Goal: Information Seeking & Learning: Learn about a topic

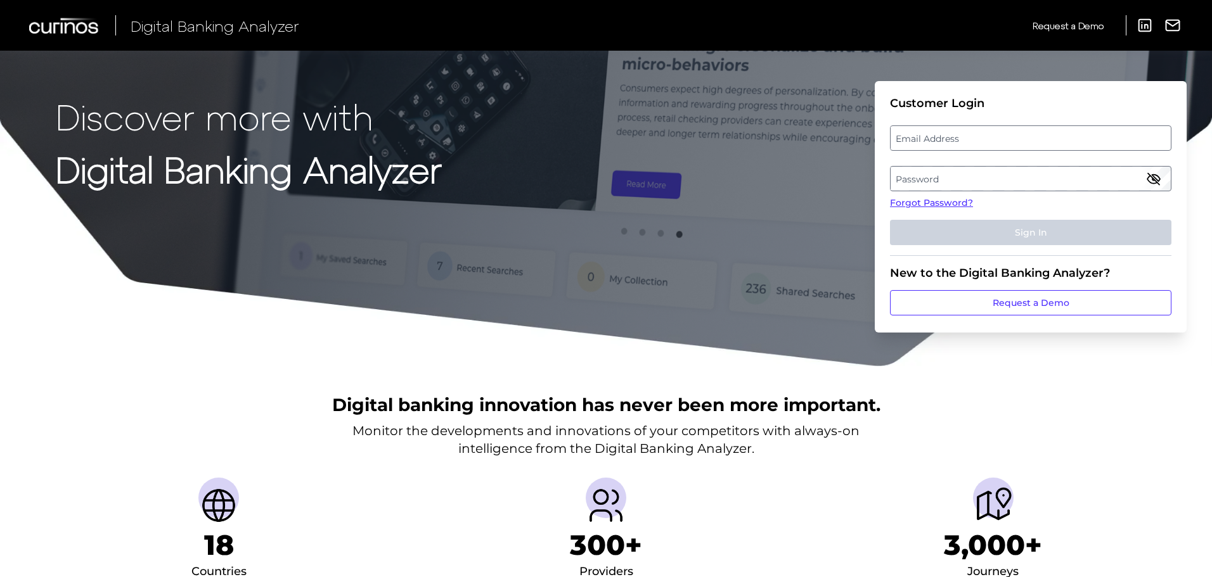
click at [957, 137] on label "Email Address" at bounding box center [1029, 138] width 279 height 23
click at [957, 137] on input "email" at bounding box center [1030, 137] width 281 height 25
click at [999, 141] on input "[EMAIL_ADDRESS][DOMAIN_NAME]" at bounding box center [1030, 137] width 281 height 25
type input "[EMAIL_ADDRESS][DOMAIN_NAME]"
click at [960, 169] on label "Password" at bounding box center [1029, 178] width 279 height 23
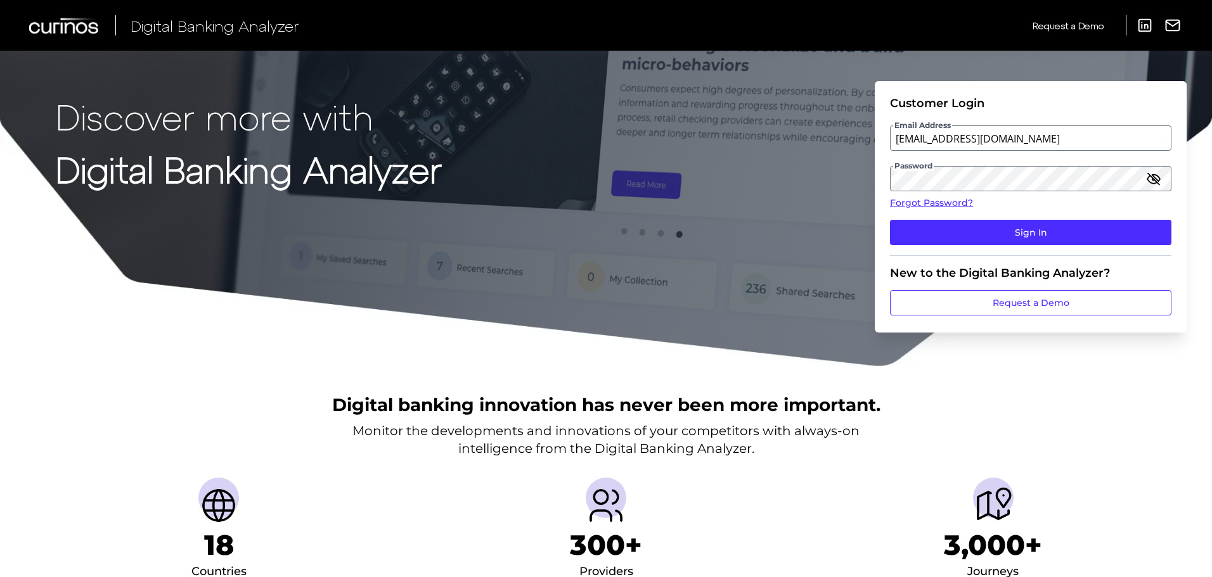
click at [1155, 181] on icon "button" at bounding box center [1153, 178] width 11 height 11
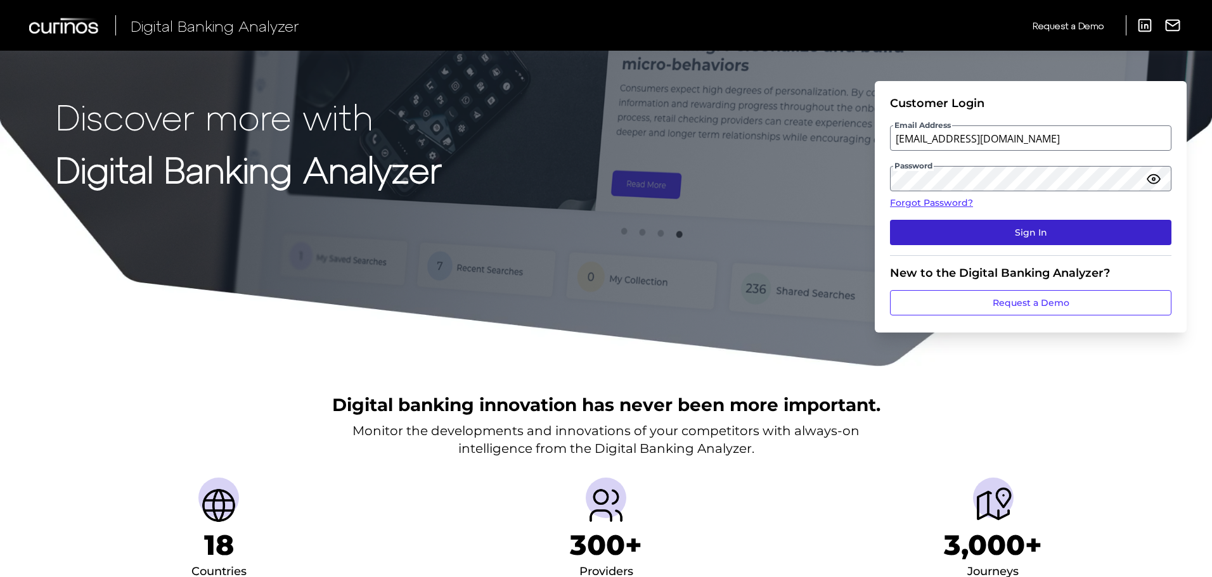
click at [1044, 233] on button "Sign In" at bounding box center [1030, 232] width 281 height 25
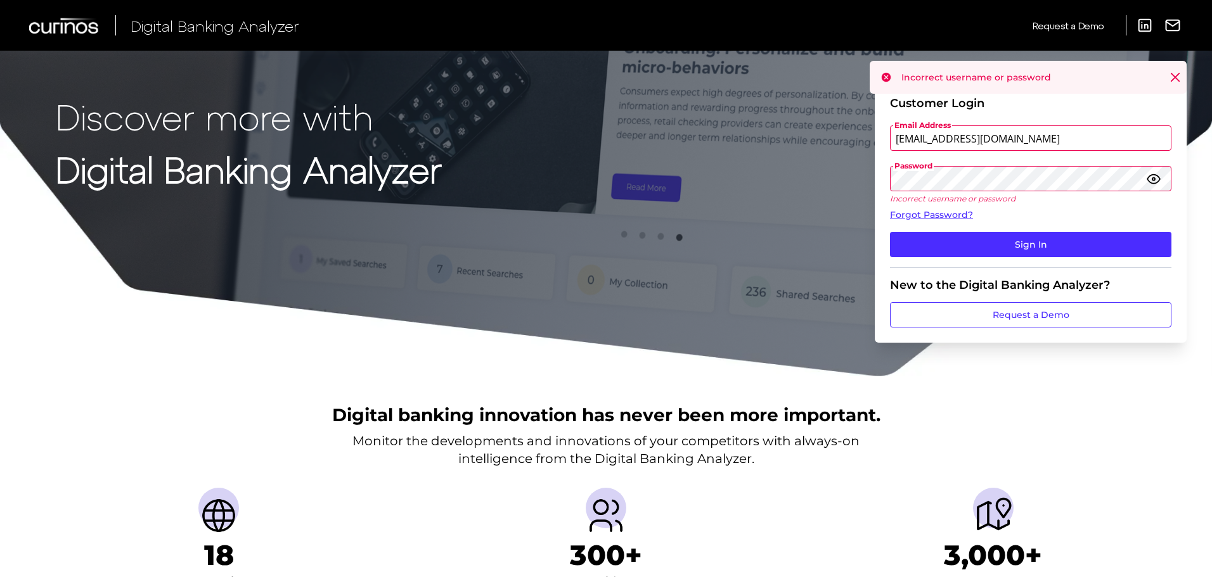
click at [834, 186] on div "Discover more with Digital Banking Analyzer Customer Login Email Address [EMAIL…" at bounding box center [606, 189] width 1212 height 378
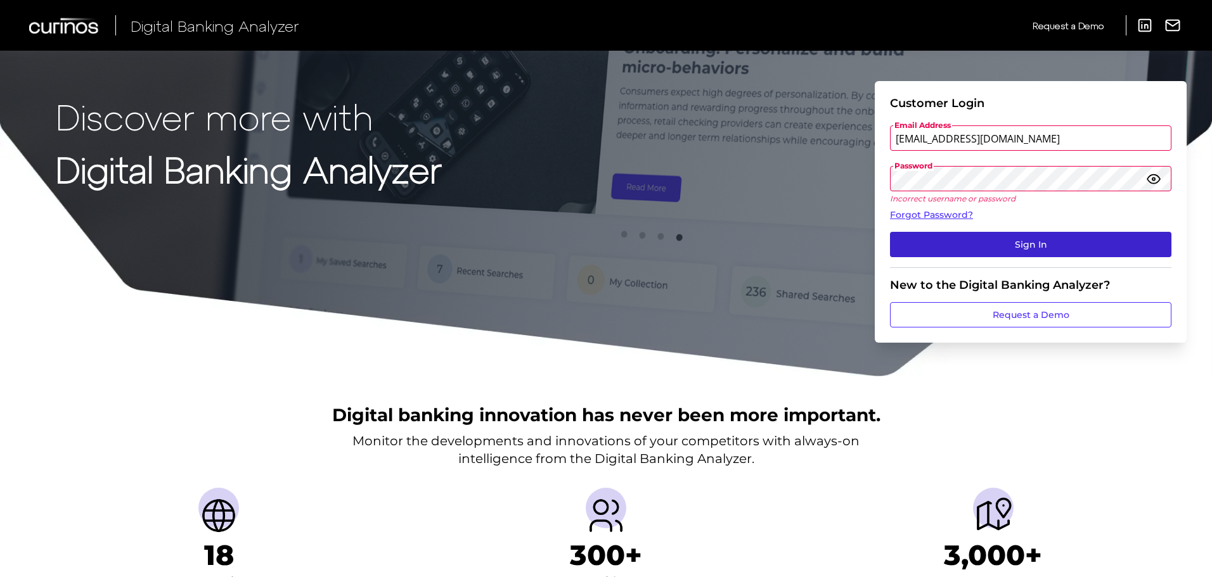
click at [1025, 235] on button "Sign In" at bounding box center [1030, 244] width 281 height 25
click at [1012, 245] on button "Sign In" at bounding box center [1030, 244] width 281 height 25
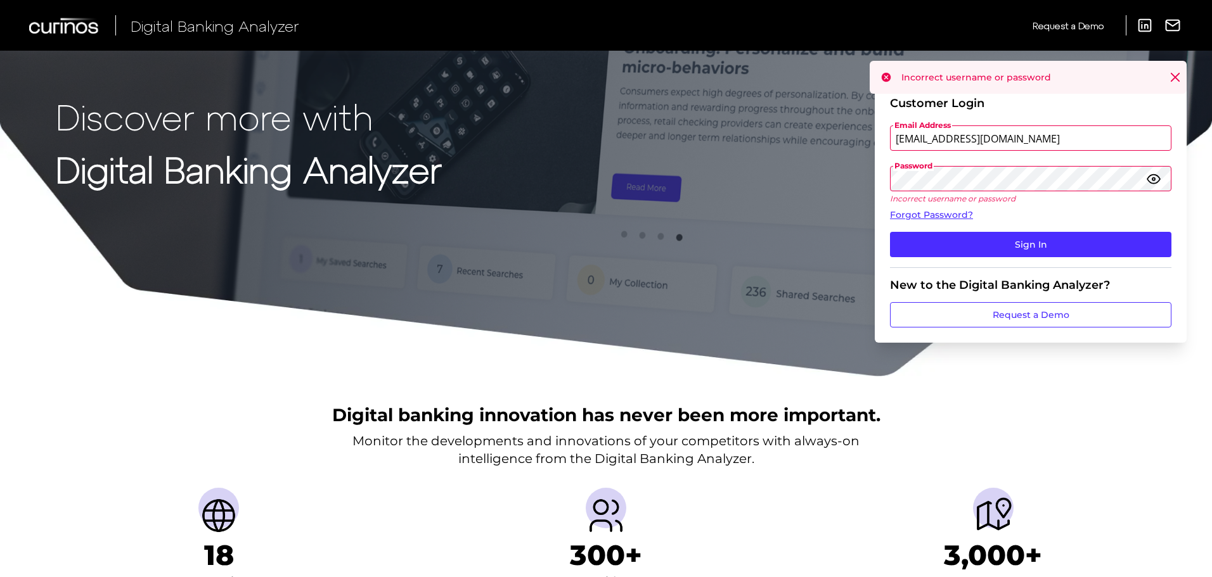
click at [1174, 76] on icon at bounding box center [1174, 77] width 13 height 13
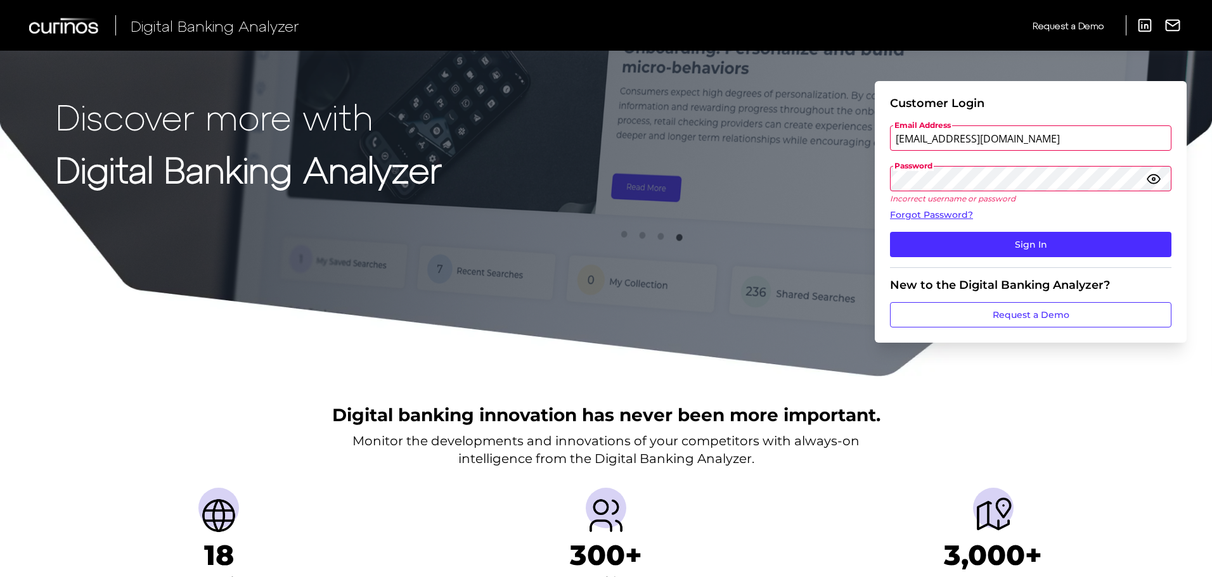
click at [1130, 409] on div "Digital banking innovation has never been more important. Monitor the developme…" at bounding box center [606, 550] width 1212 height 344
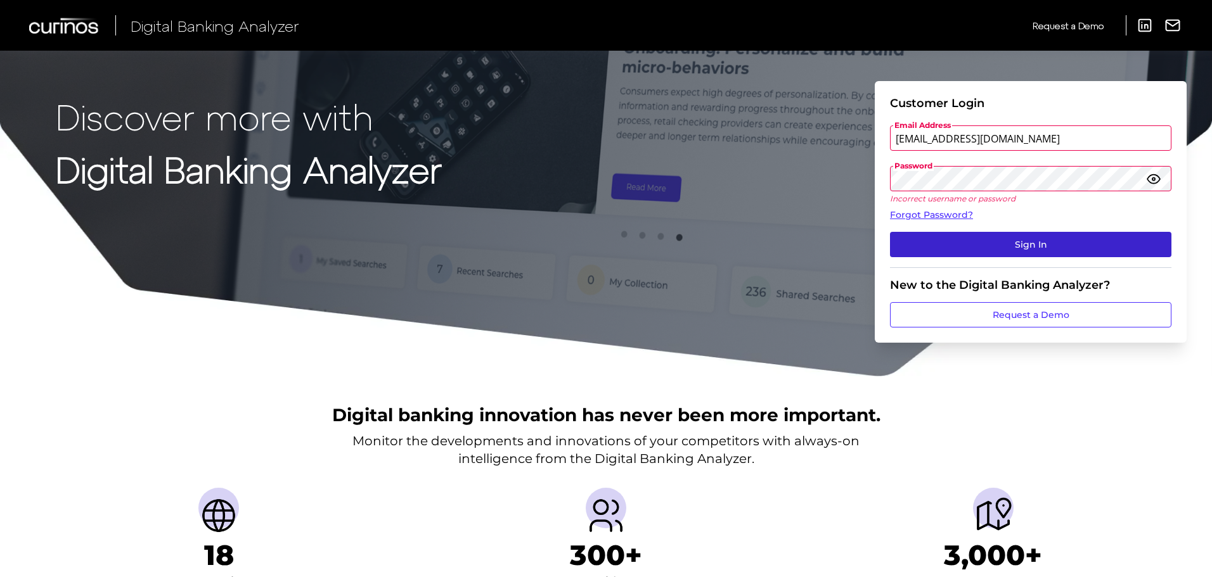
click at [968, 244] on button "Sign In" at bounding box center [1030, 244] width 281 height 25
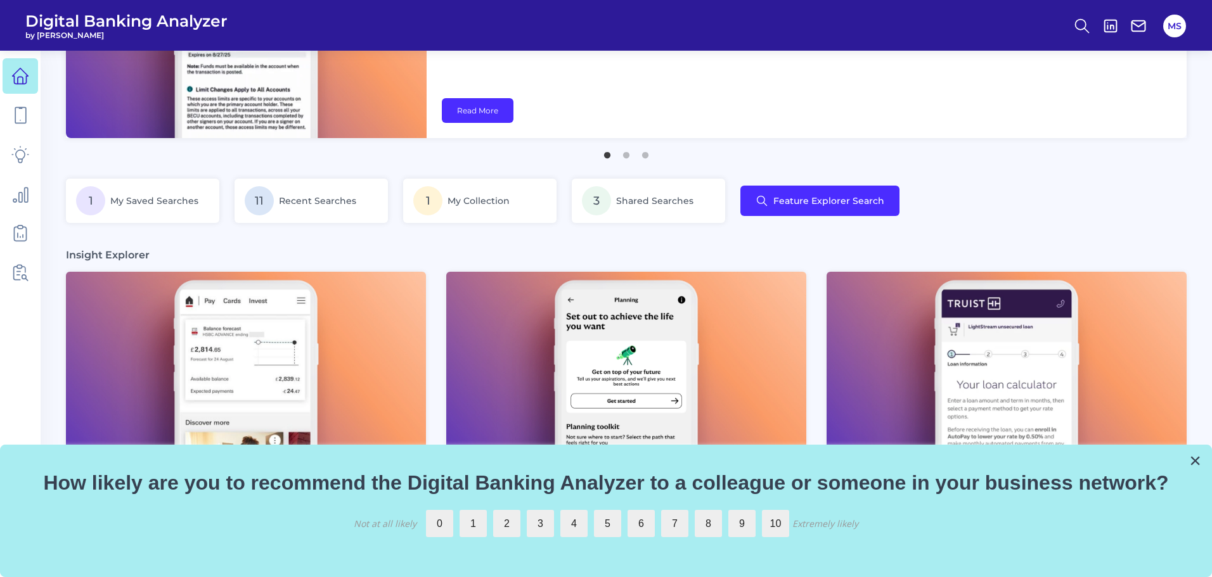
scroll to position [190, 0]
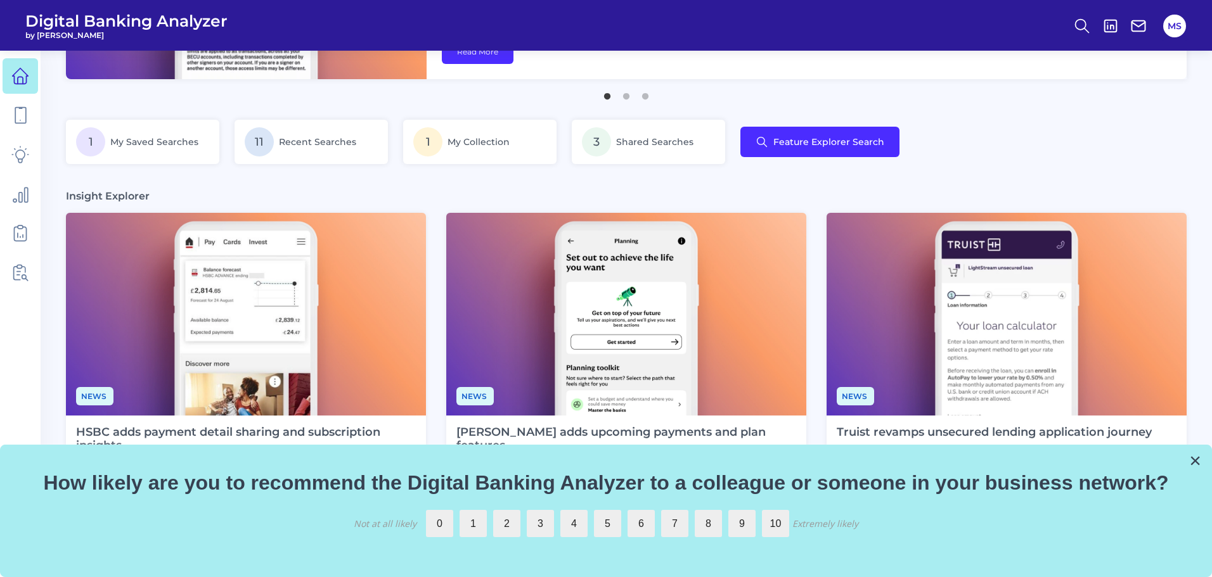
click at [1201, 459] on div "× How likely are you to recommend the Digital Banking Analyzer to a colleague o…" at bounding box center [606, 511] width 1212 height 132
click at [1194, 459] on button "×" at bounding box center [1195, 461] width 12 height 20
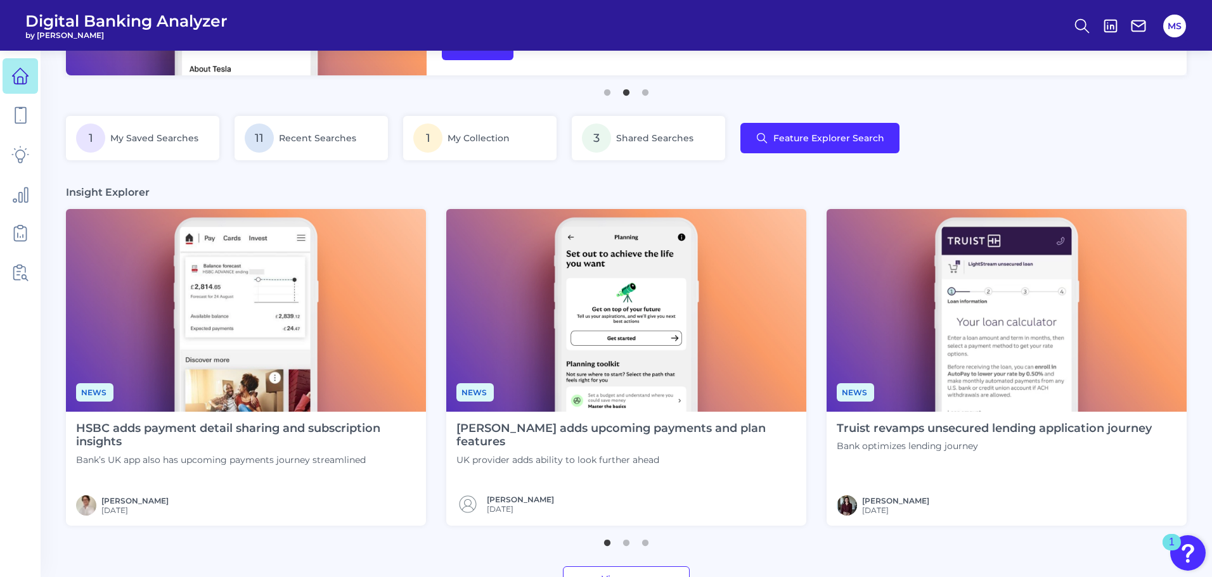
scroll to position [0, 0]
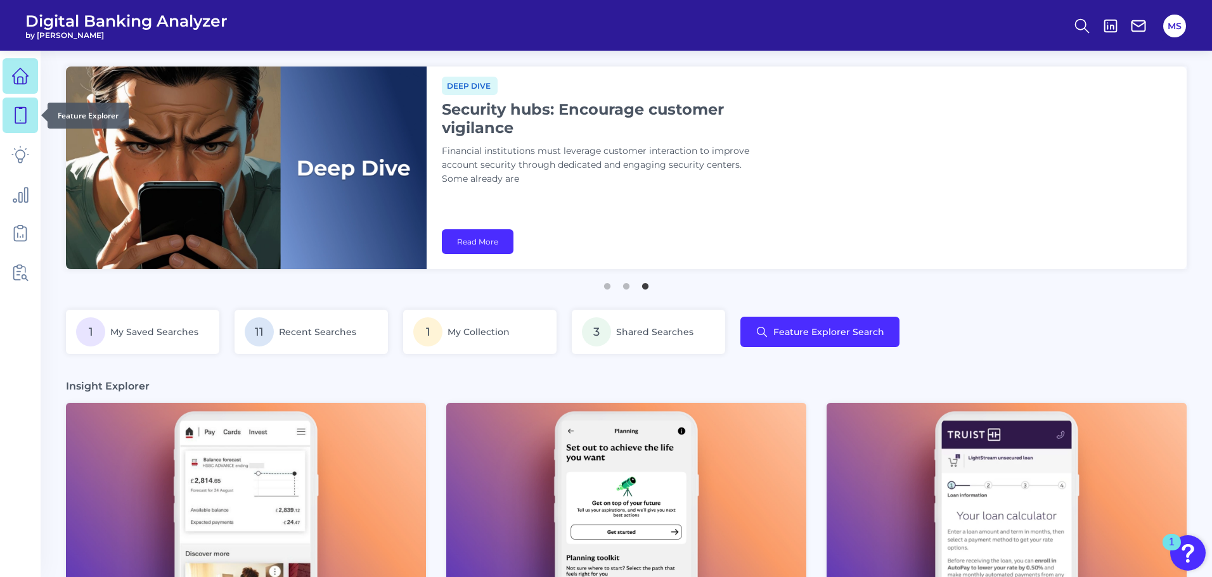
click at [22, 114] on icon at bounding box center [20, 115] width 18 height 18
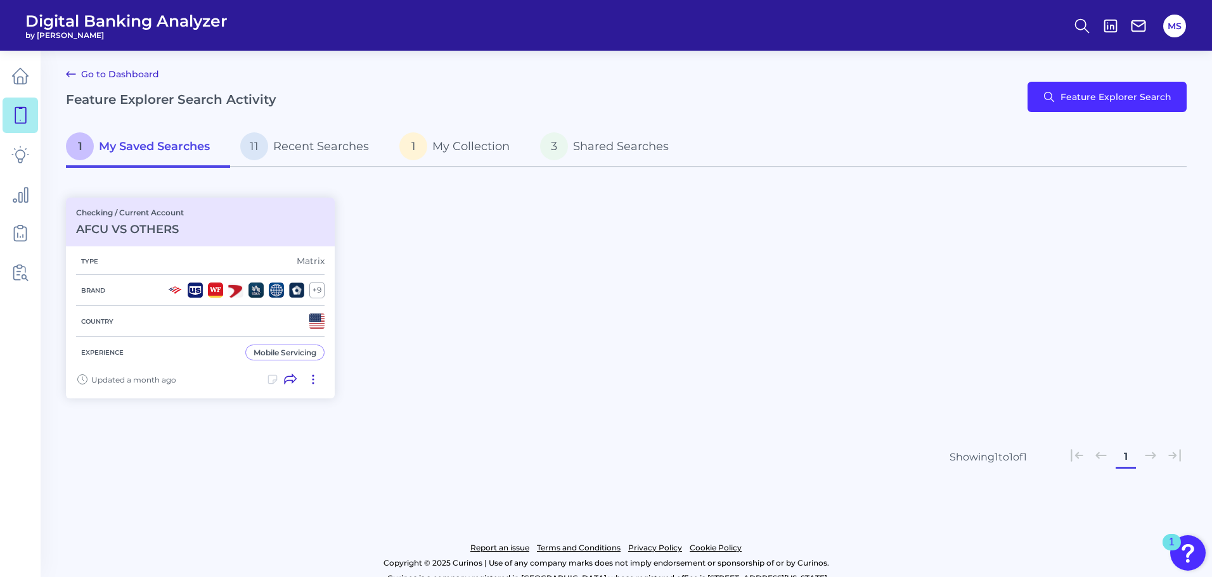
click at [570, 301] on div "Checking / Current Account AFCU VS OTHERS Type Matrix Brand + 9 Country Experie…" at bounding box center [626, 298] width 1120 height 216
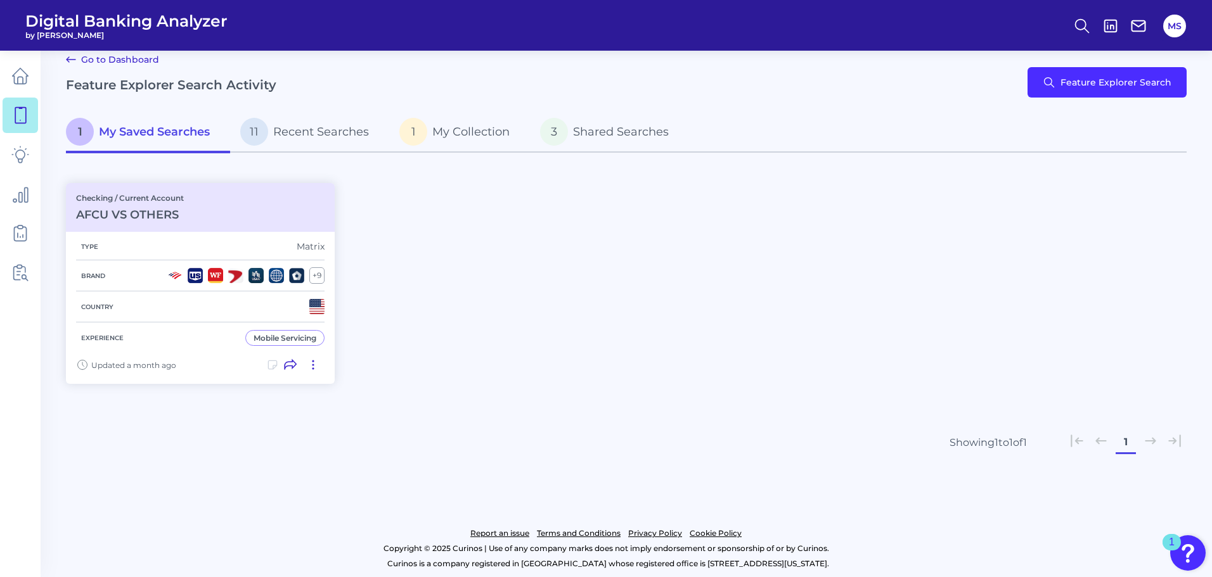
scroll to position [19, 0]
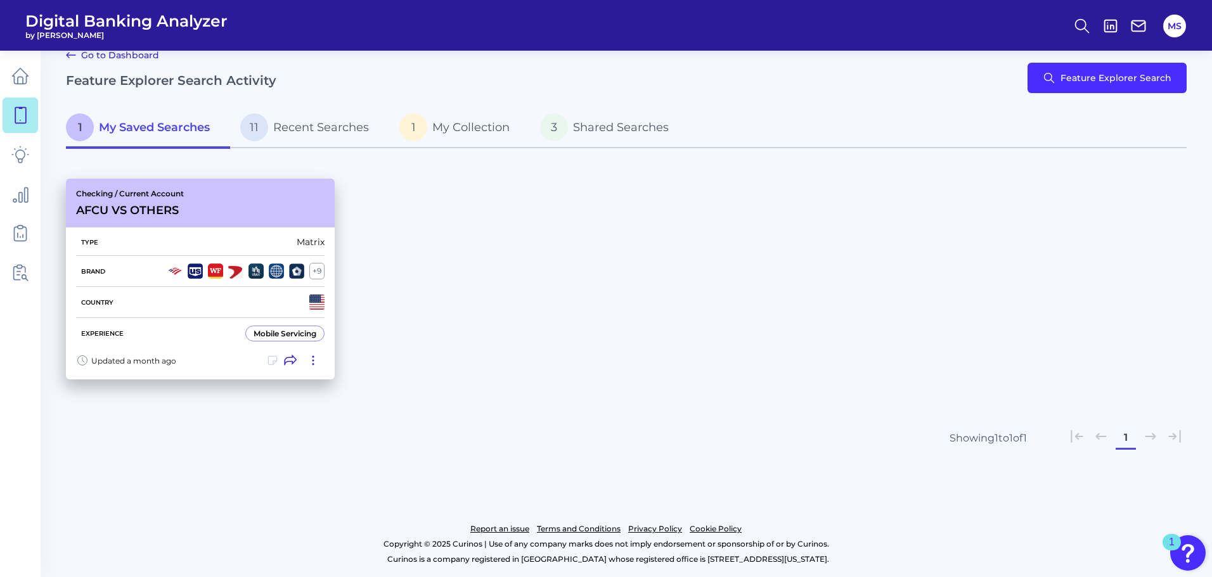
click at [264, 334] on div "Mobile Servicing" at bounding box center [284, 334] width 63 height 10
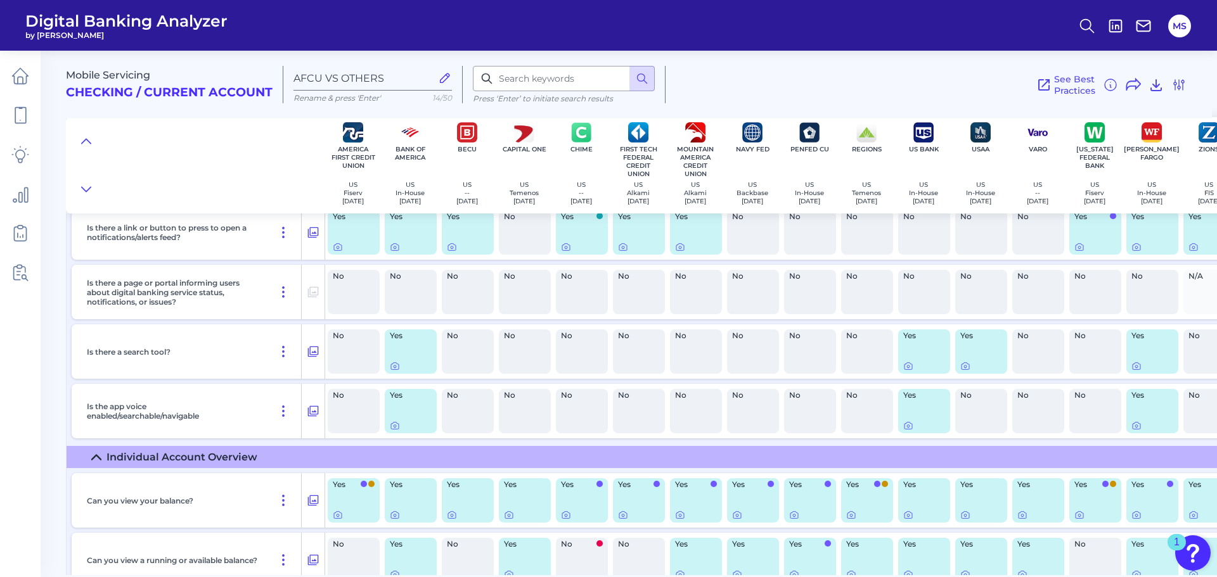
scroll to position [3105, 0]
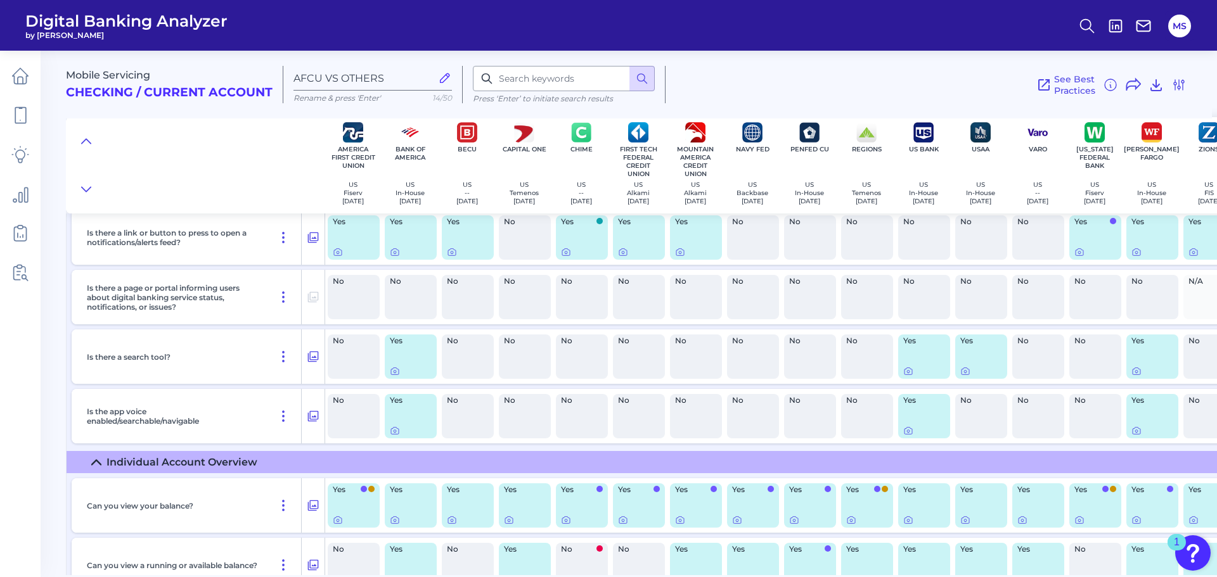
click at [96, 458] on icon at bounding box center [96, 463] width 10 height 10
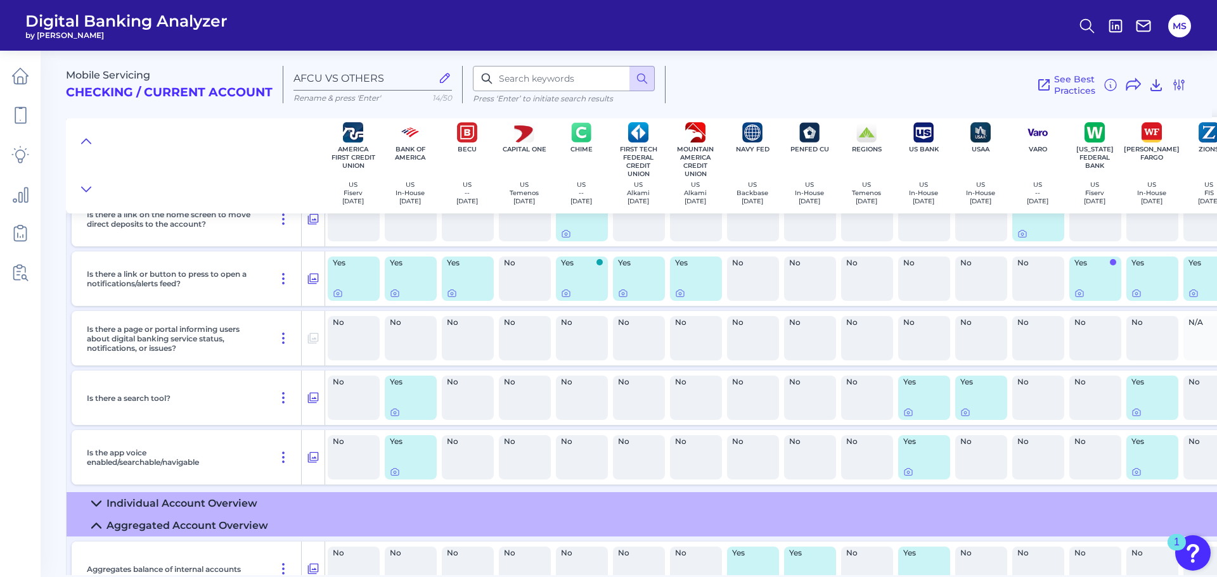
scroll to position [3042, 0]
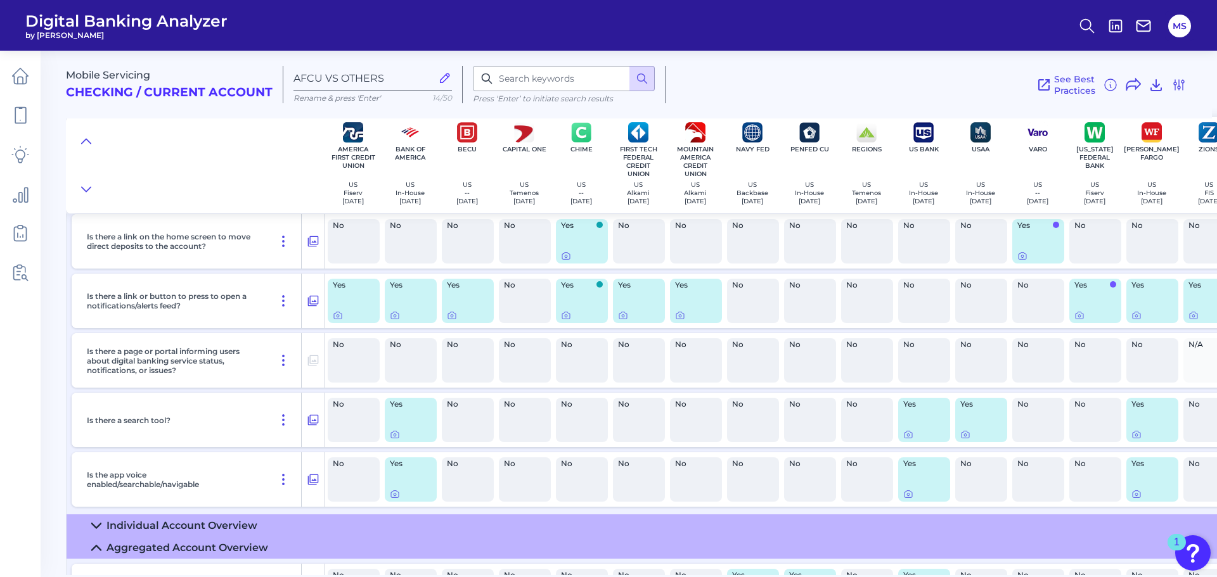
click at [96, 546] on icon at bounding box center [96, 548] width 9 height 4
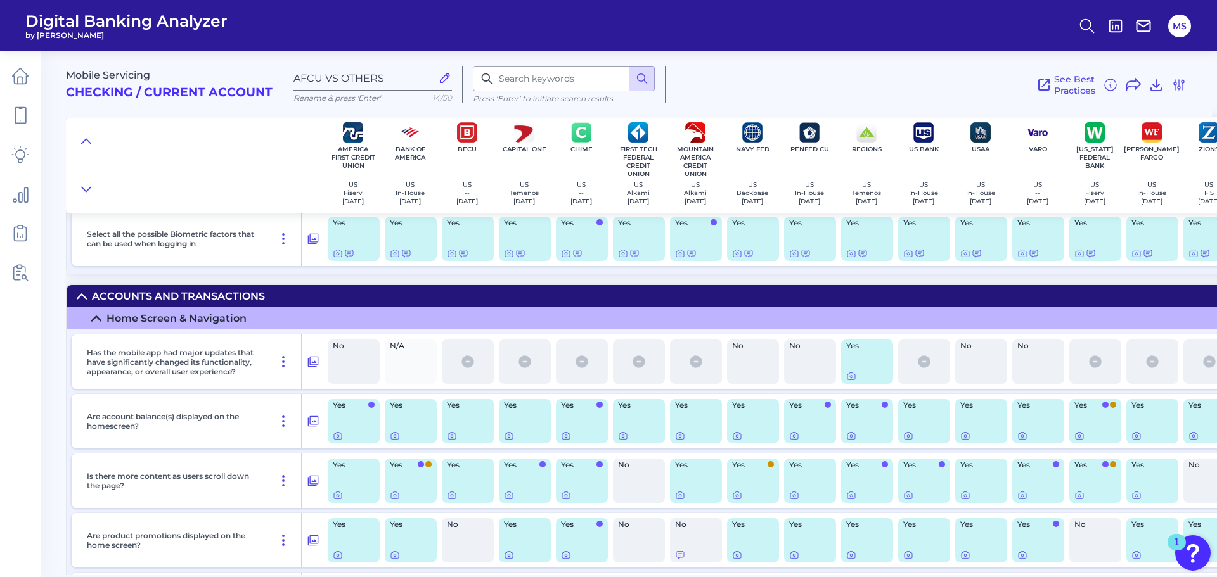
scroll to position [2154, 0]
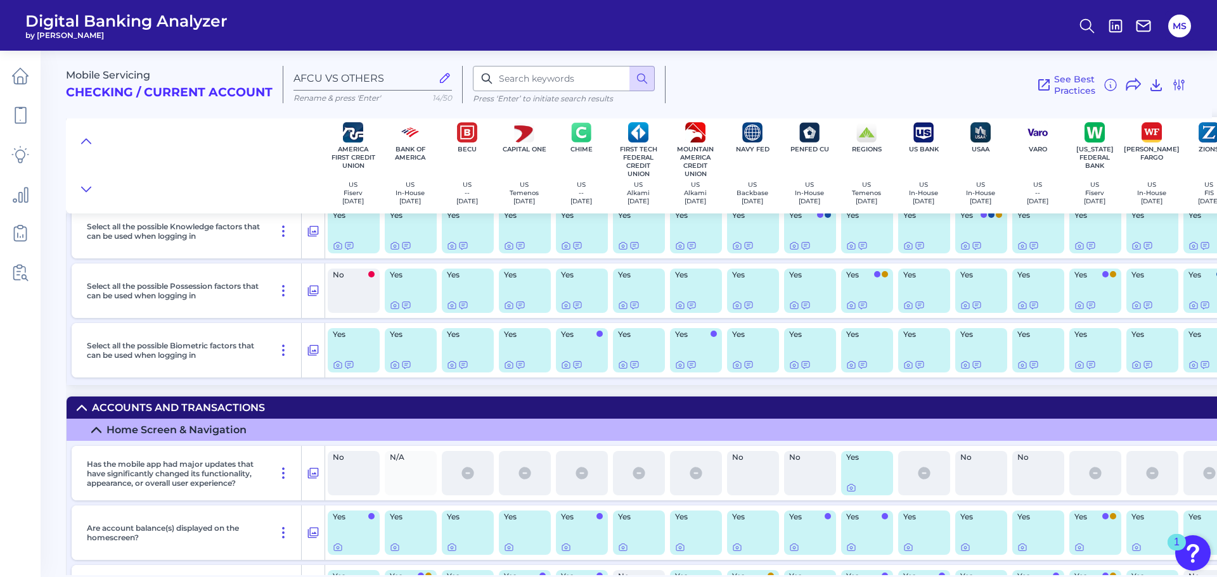
click at [92, 425] on summary "Home Screen & Navigation" at bounding box center [652, 430] width 1171 height 22
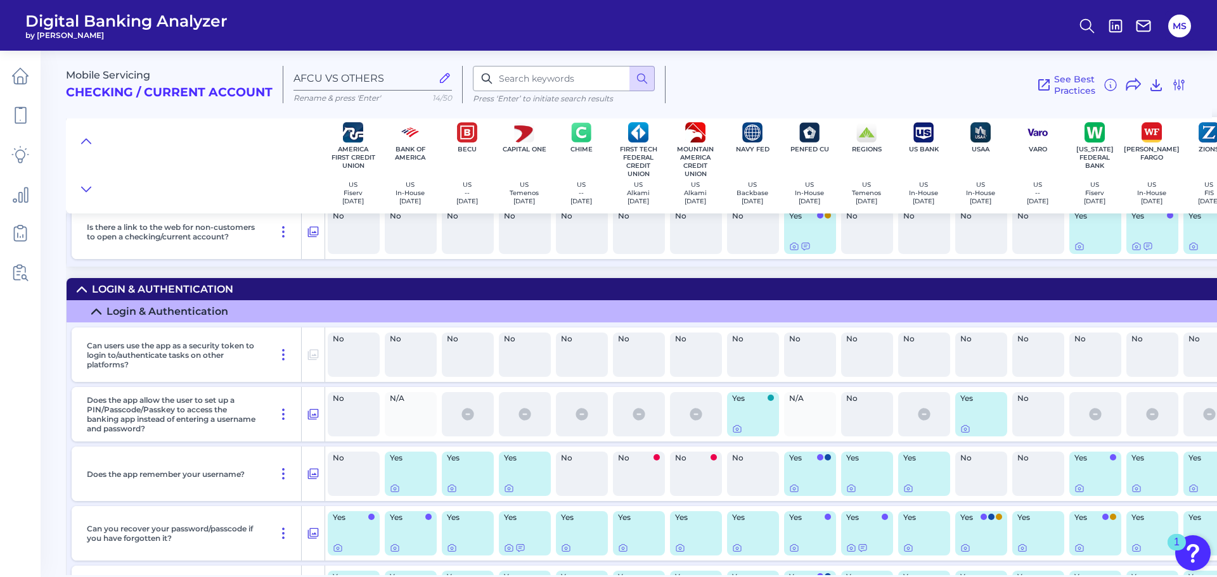
scroll to position [1711, 0]
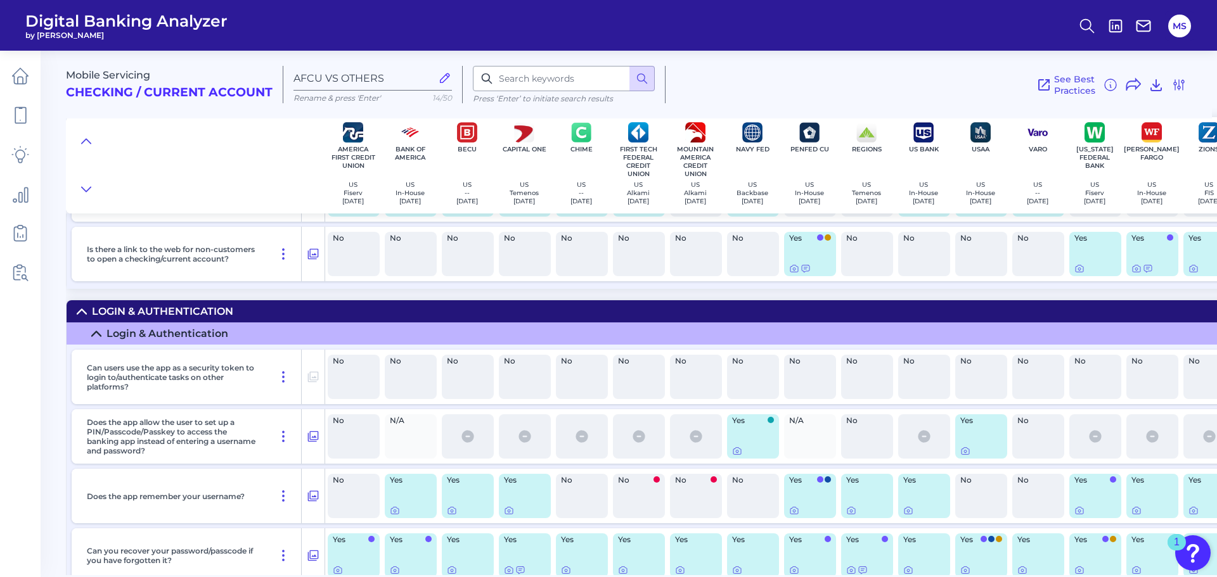
click at [95, 330] on icon at bounding box center [96, 334] width 10 height 10
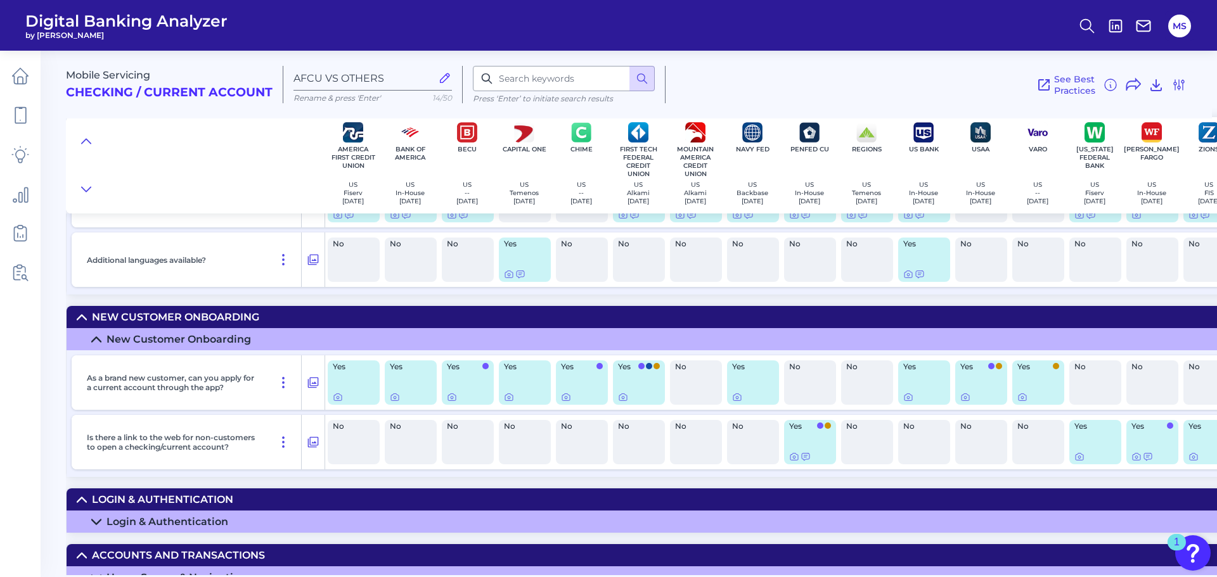
scroll to position [1584, 0]
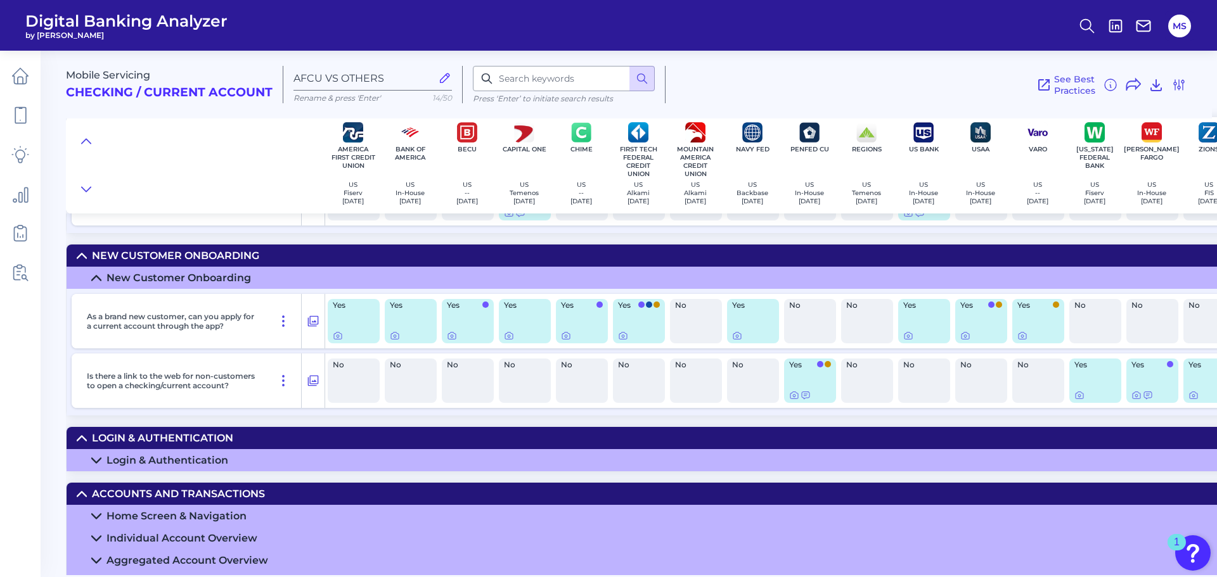
click at [100, 277] on icon at bounding box center [96, 278] width 10 height 10
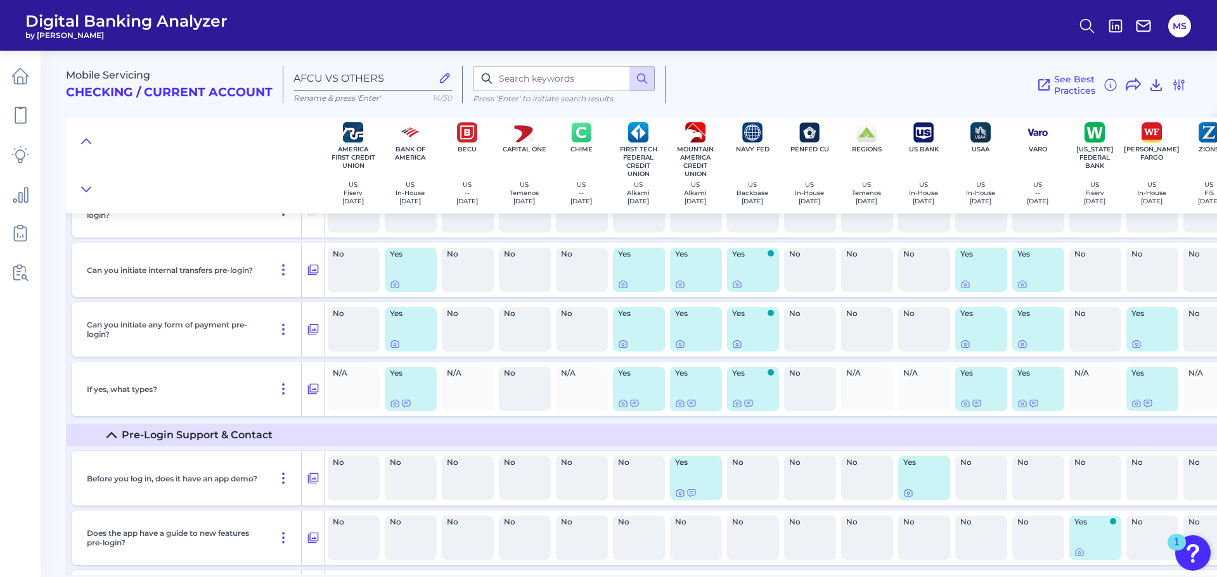
scroll to position [317, 0]
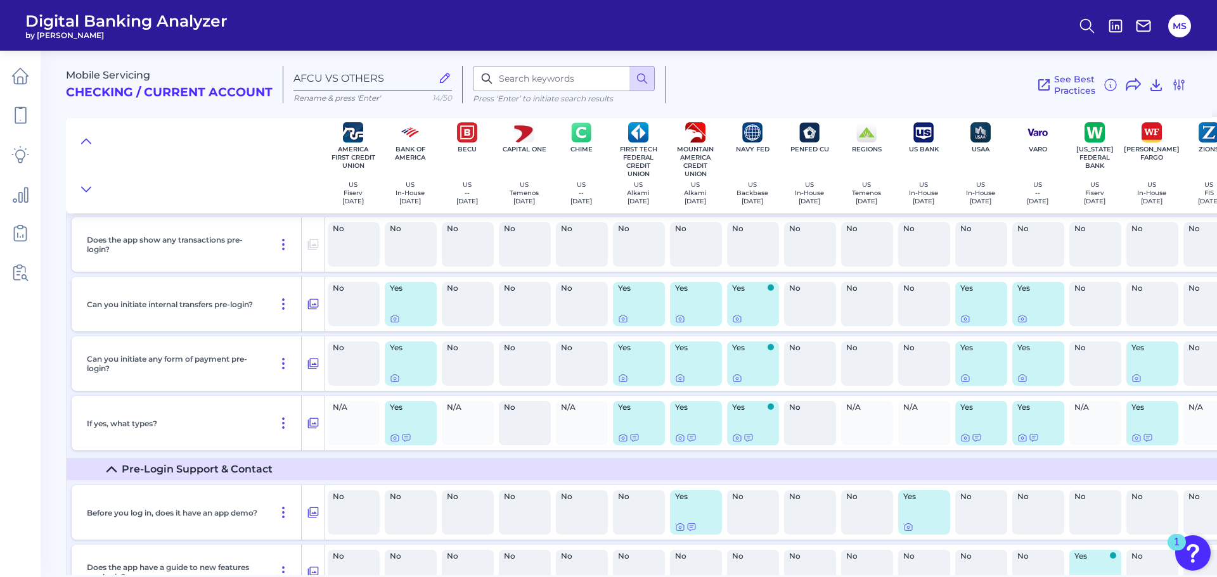
click at [109, 468] on icon at bounding box center [111, 469] width 10 height 10
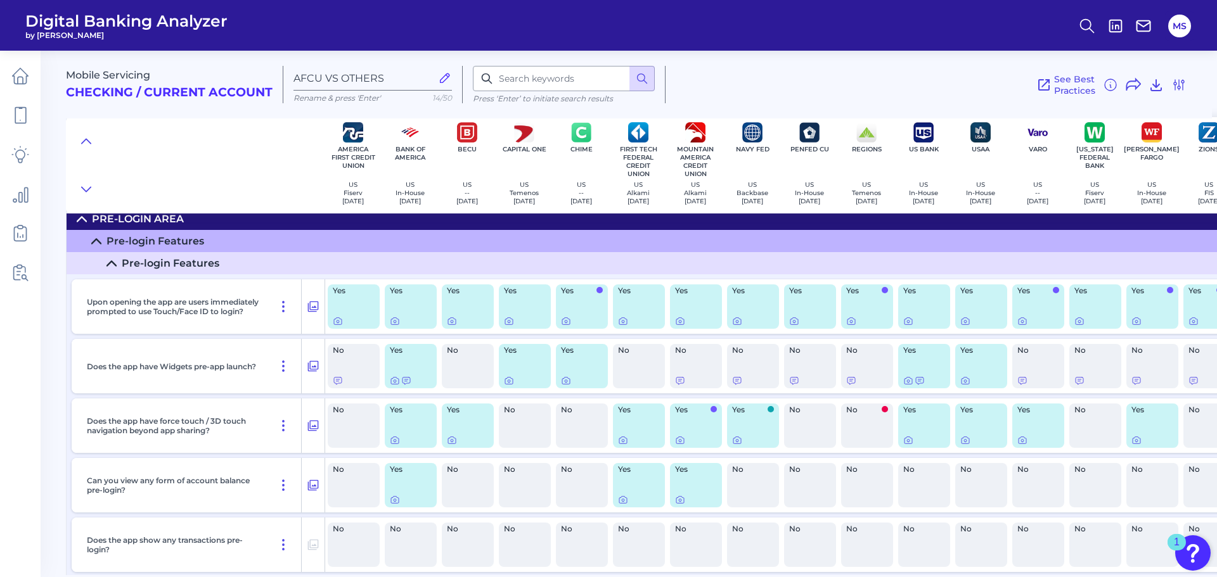
scroll to position [0, 0]
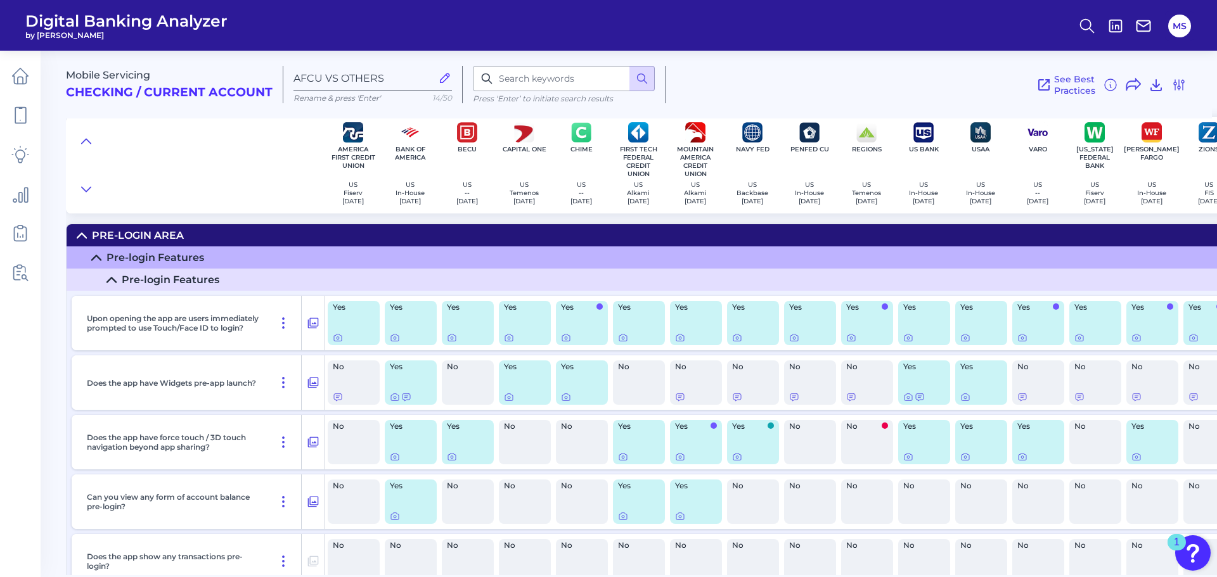
click at [100, 252] on summary "Pre-login Features" at bounding box center [652, 257] width 1171 height 22
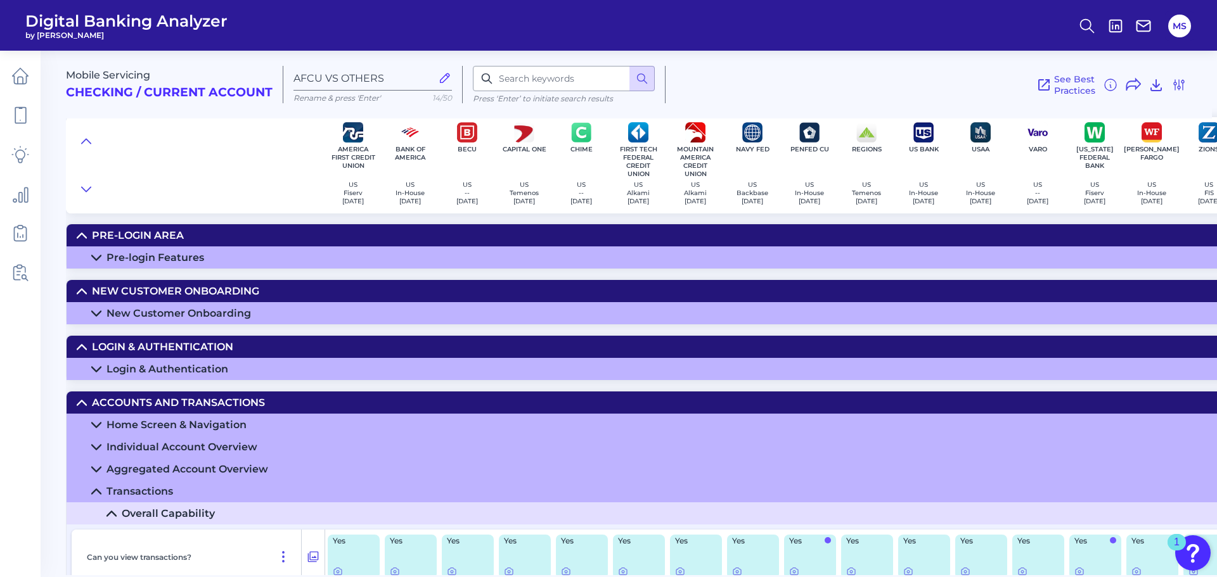
click at [86, 234] on icon at bounding box center [82, 236] width 10 height 10
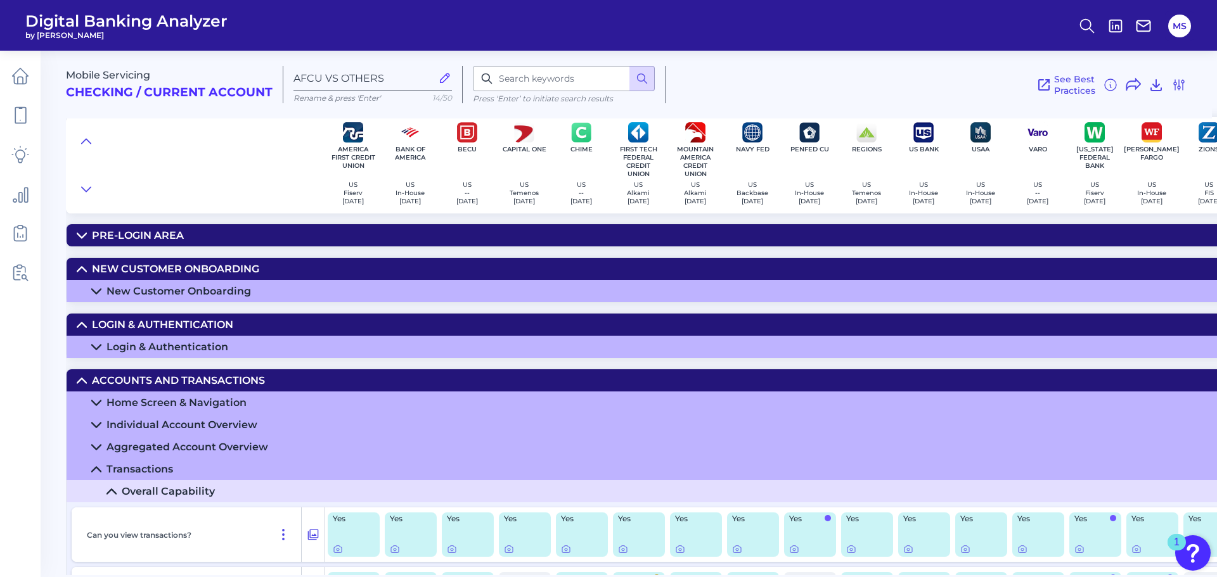
click at [82, 266] on icon at bounding box center [82, 269] width 10 height 10
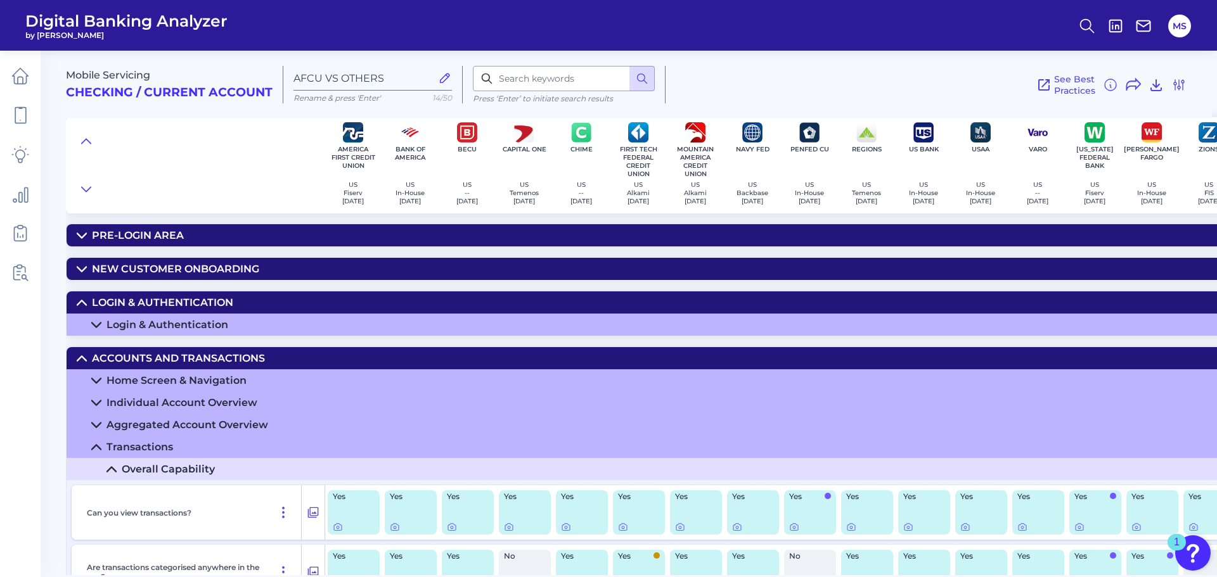
click at [80, 304] on icon at bounding box center [82, 303] width 10 height 10
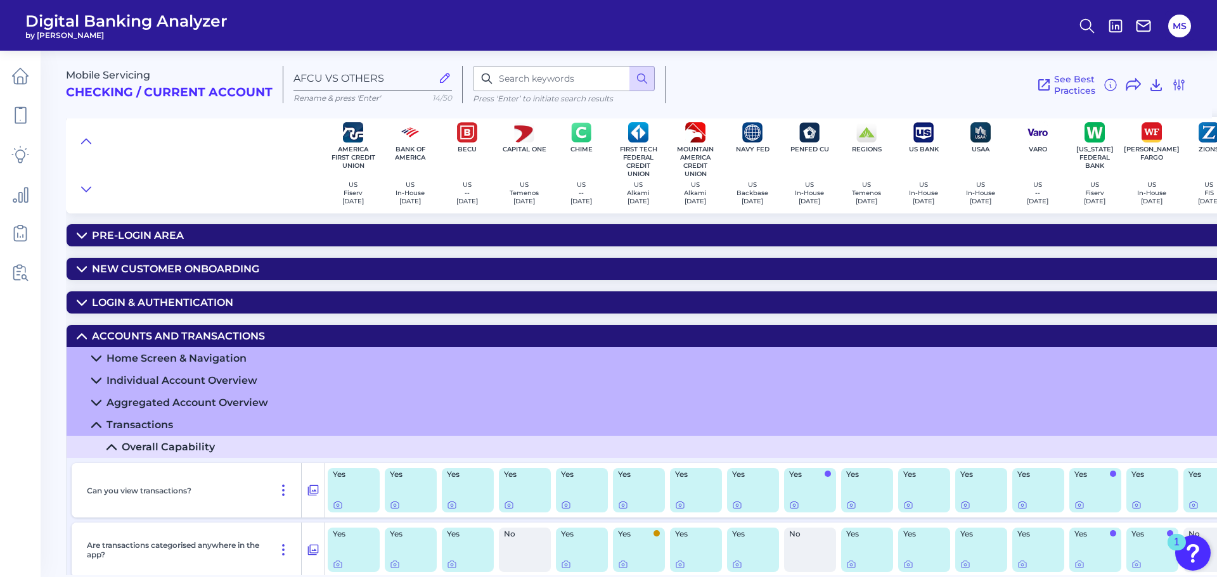
click at [85, 331] on icon at bounding box center [82, 336] width 10 height 10
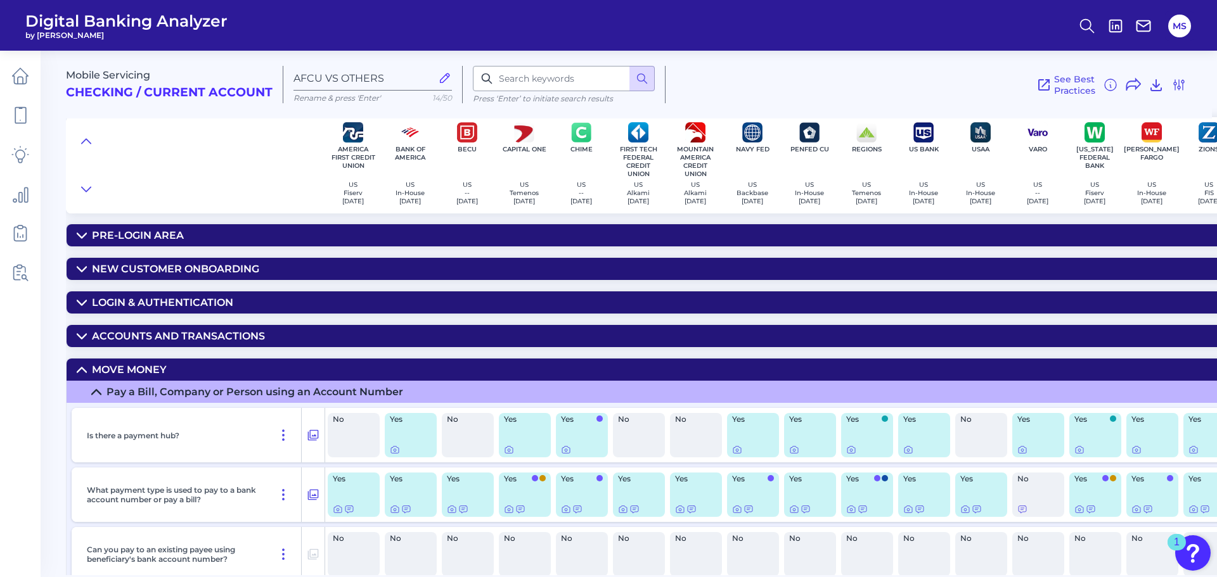
click at [99, 394] on icon at bounding box center [96, 392] width 10 height 10
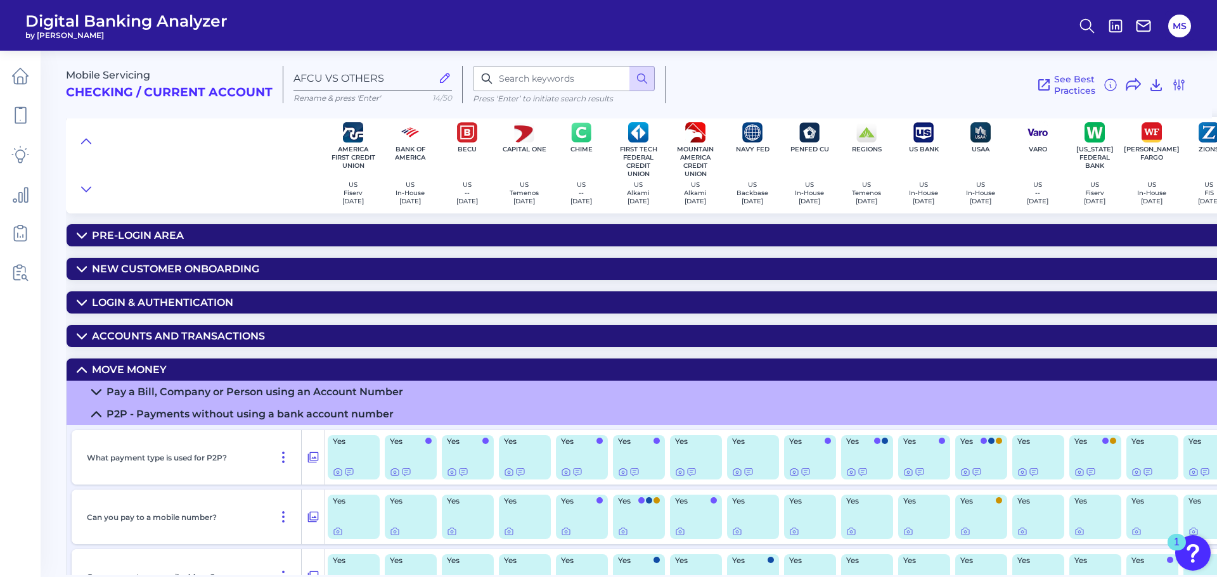
scroll to position [63, 0]
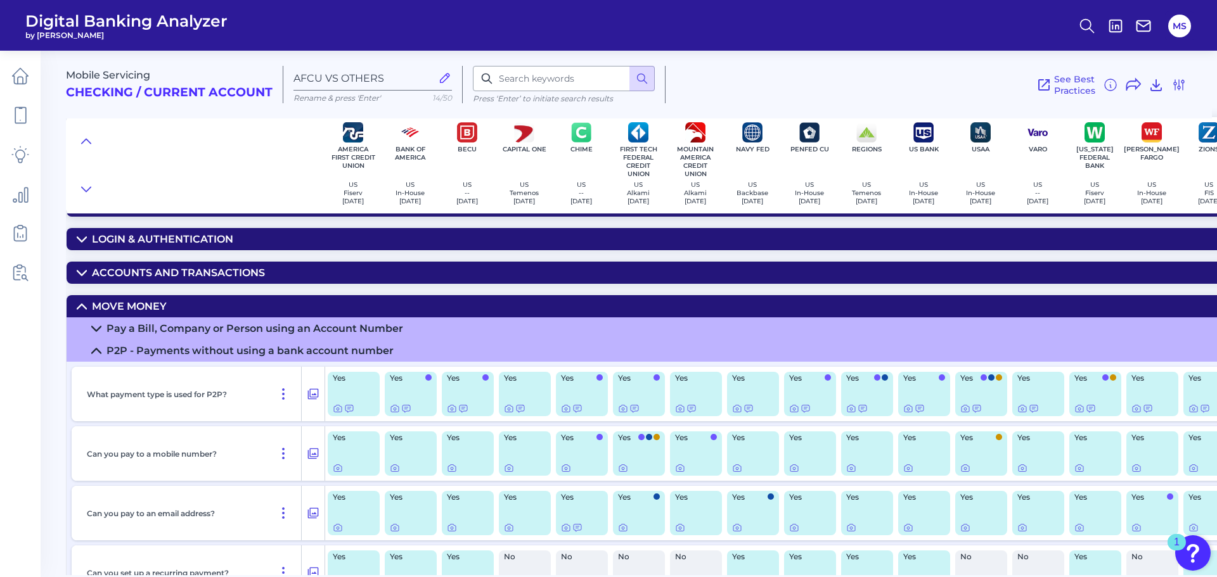
click at [91, 355] on icon at bounding box center [96, 351] width 10 height 10
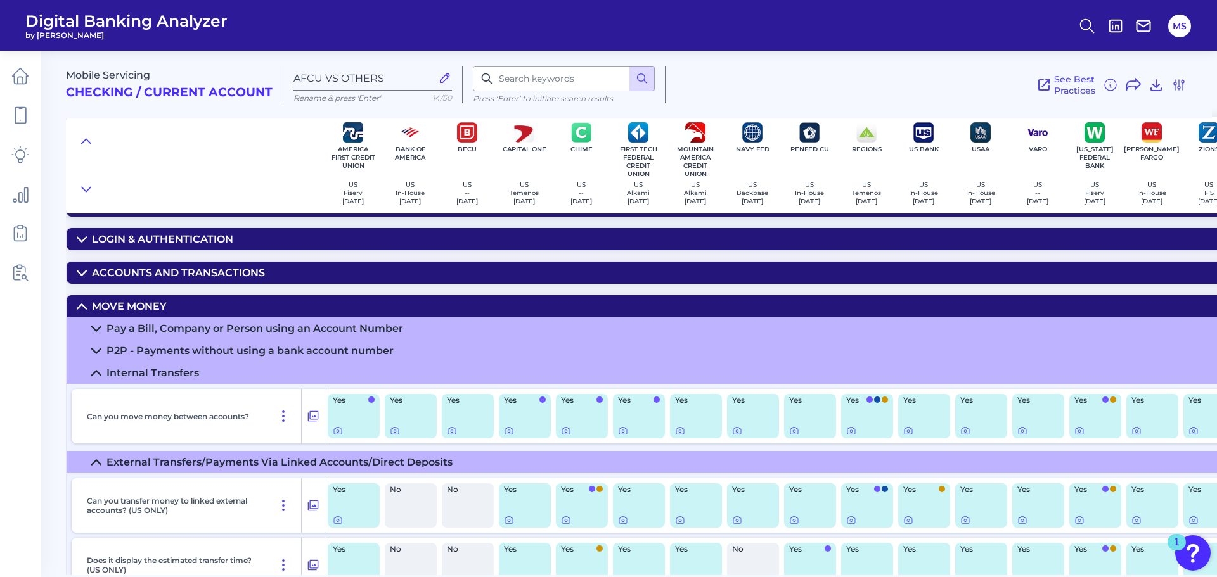
click at [96, 371] on icon at bounding box center [96, 373] width 9 height 4
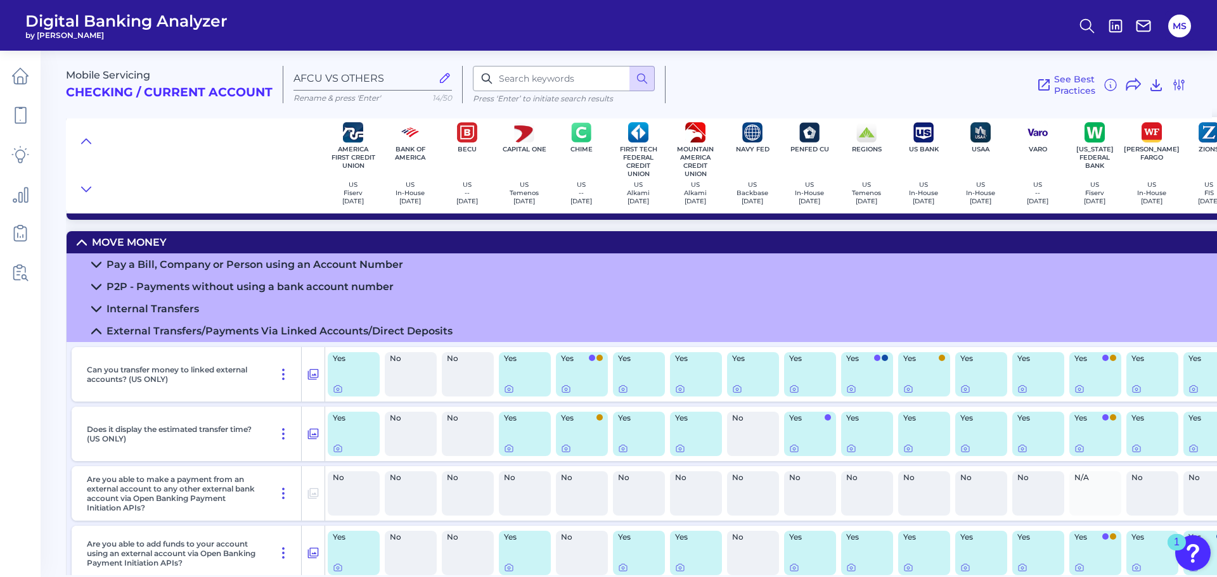
scroll to position [127, 0]
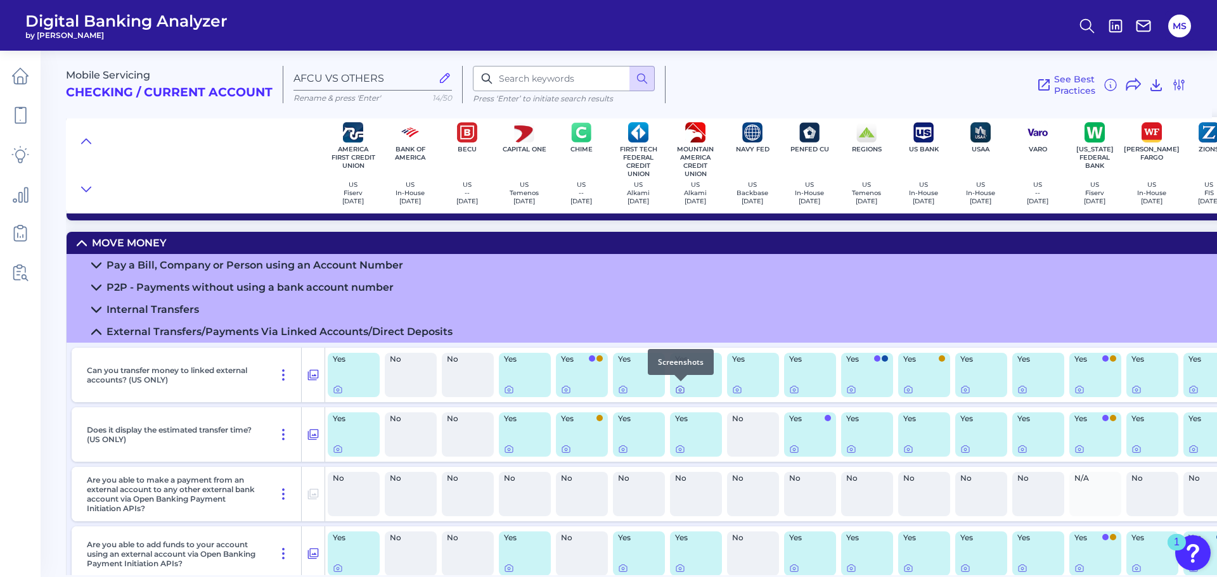
click at [679, 389] on icon at bounding box center [680, 390] width 3 height 3
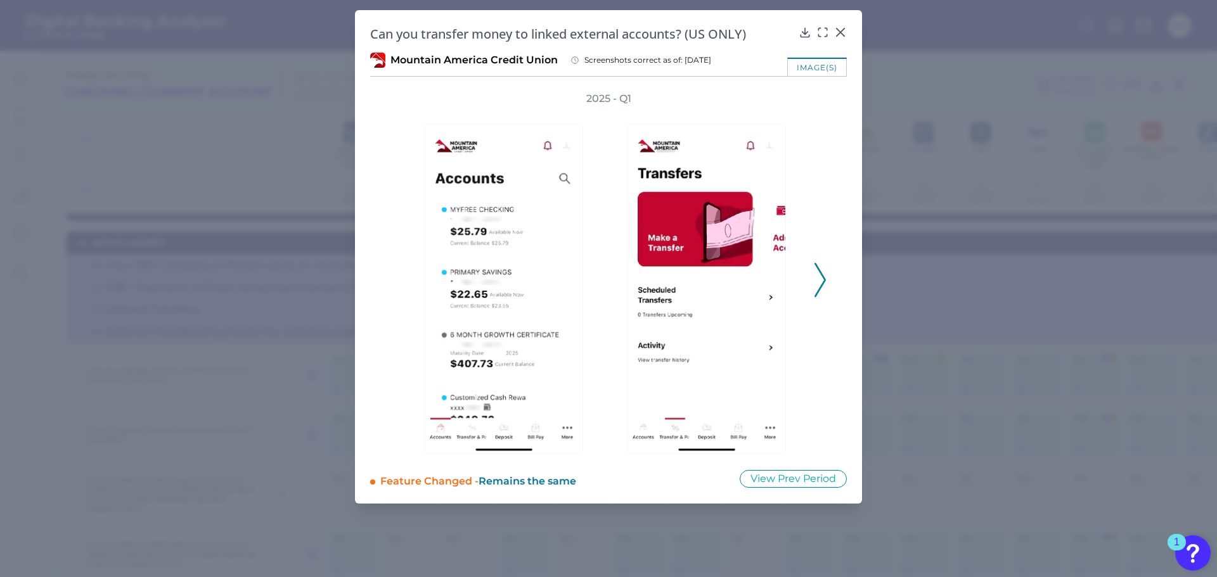
click at [821, 275] on icon at bounding box center [819, 280] width 11 height 34
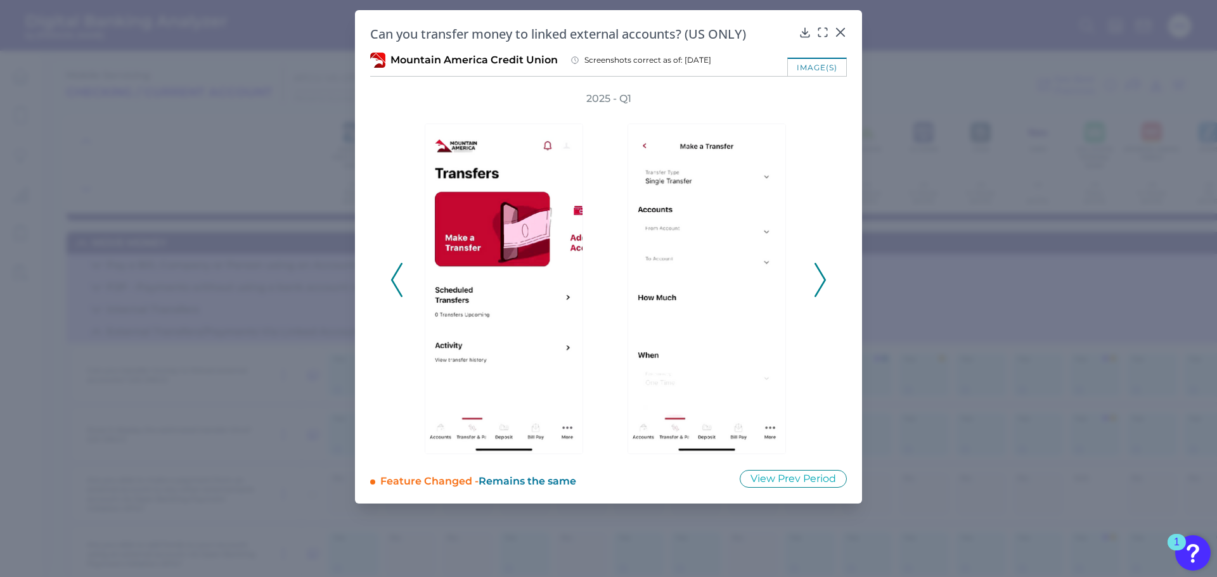
click at [821, 275] on icon at bounding box center [819, 280] width 11 height 34
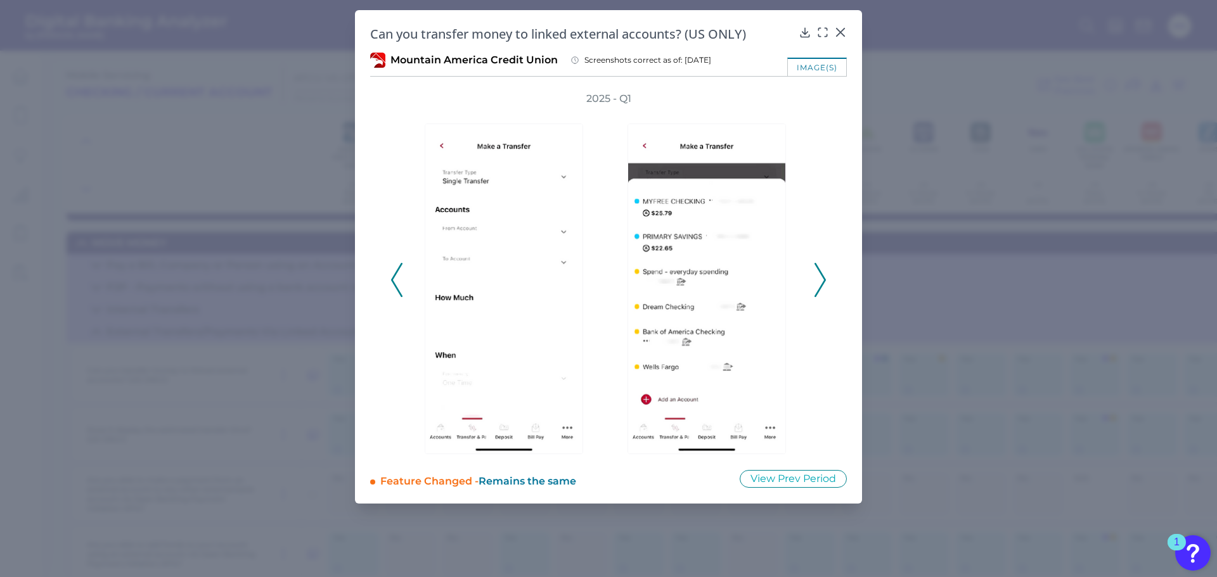
click at [821, 275] on icon at bounding box center [819, 280] width 11 height 34
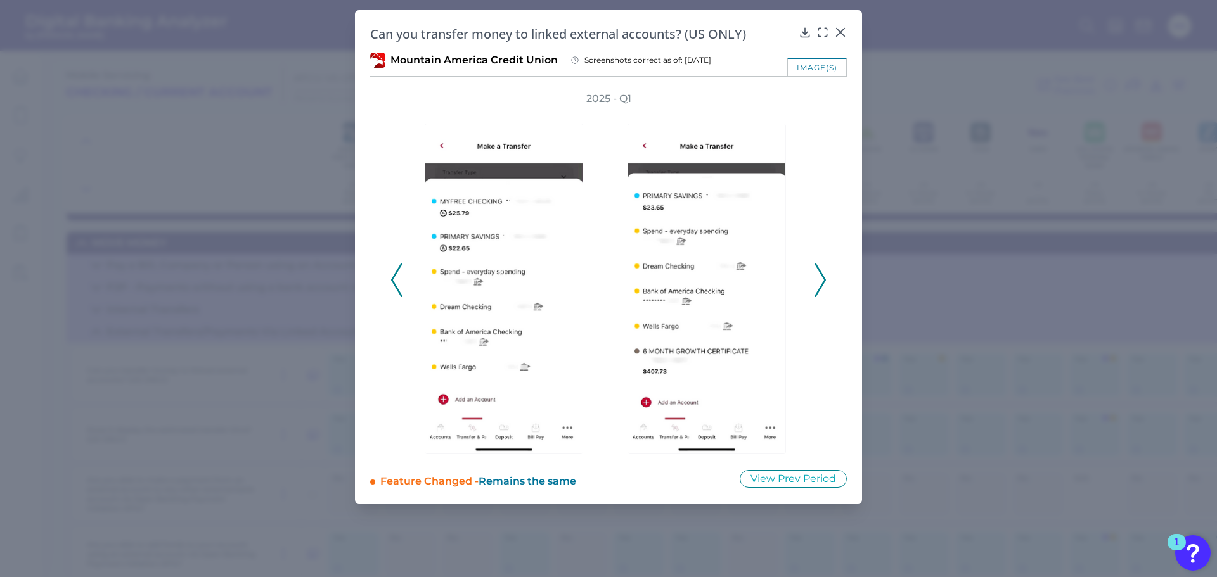
click at [821, 275] on icon at bounding box center [819, 280] width 11 height 34
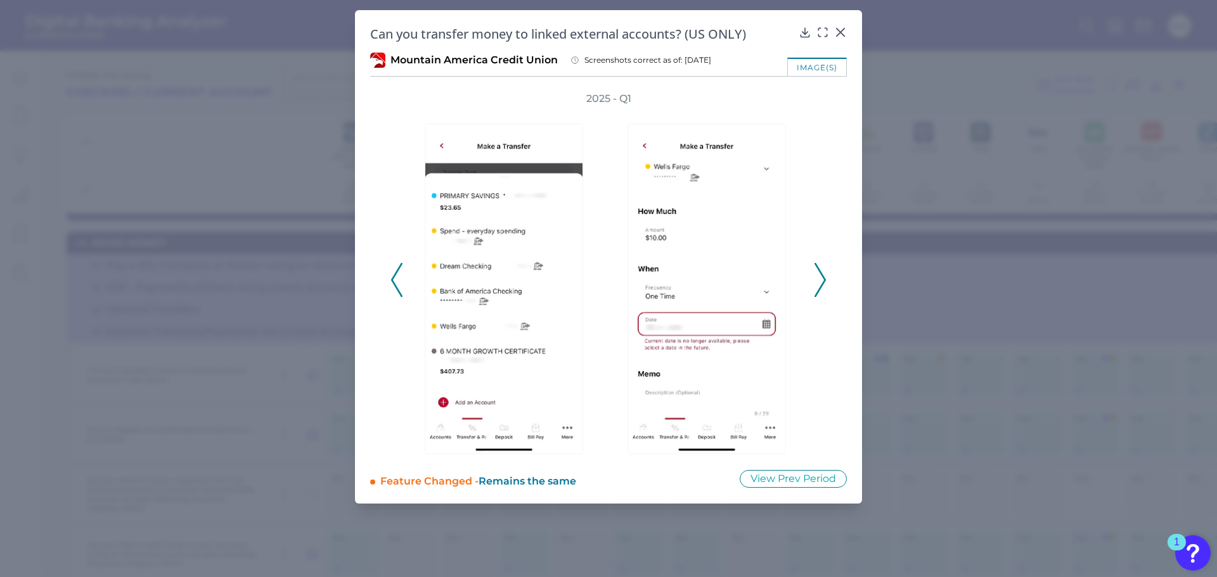
click at [821, 275] on icon at bounding box center [819, 280] width 11 height 34
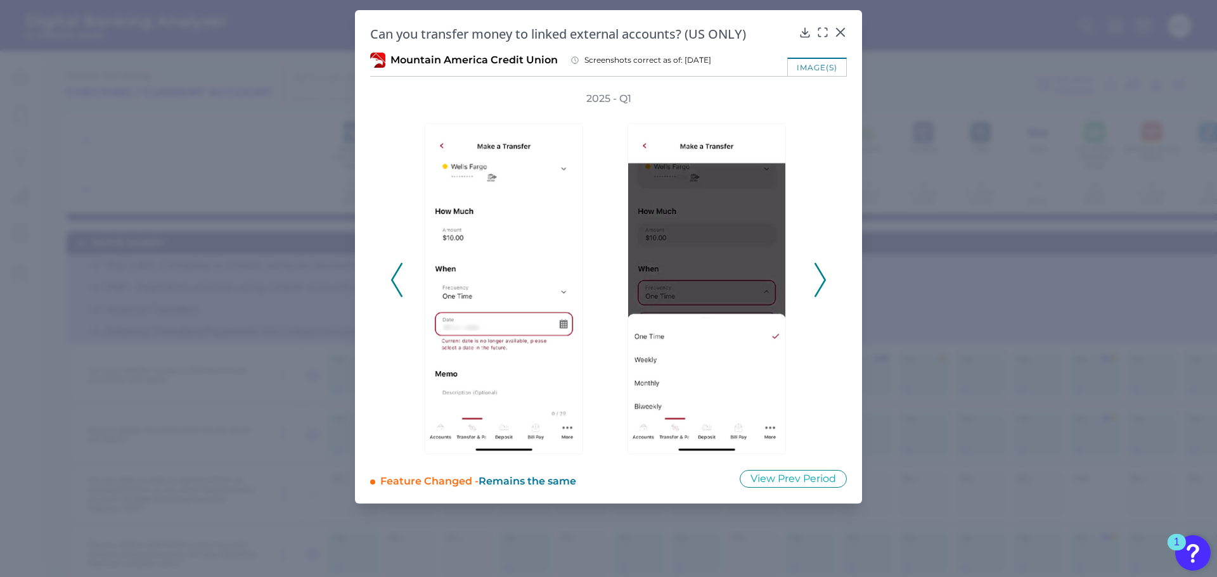
click at [821, 275] on icon at bounding box center [819, 280] width 11 height 34
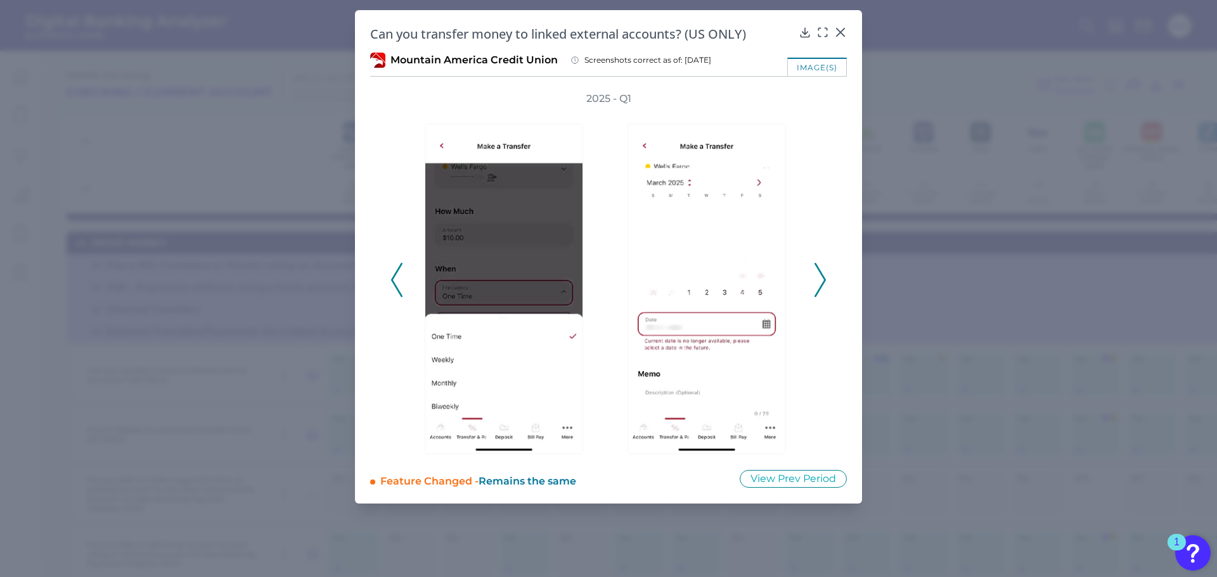
click at [821, 275] on icon at bounding box center [819, 280] width 11 height 34
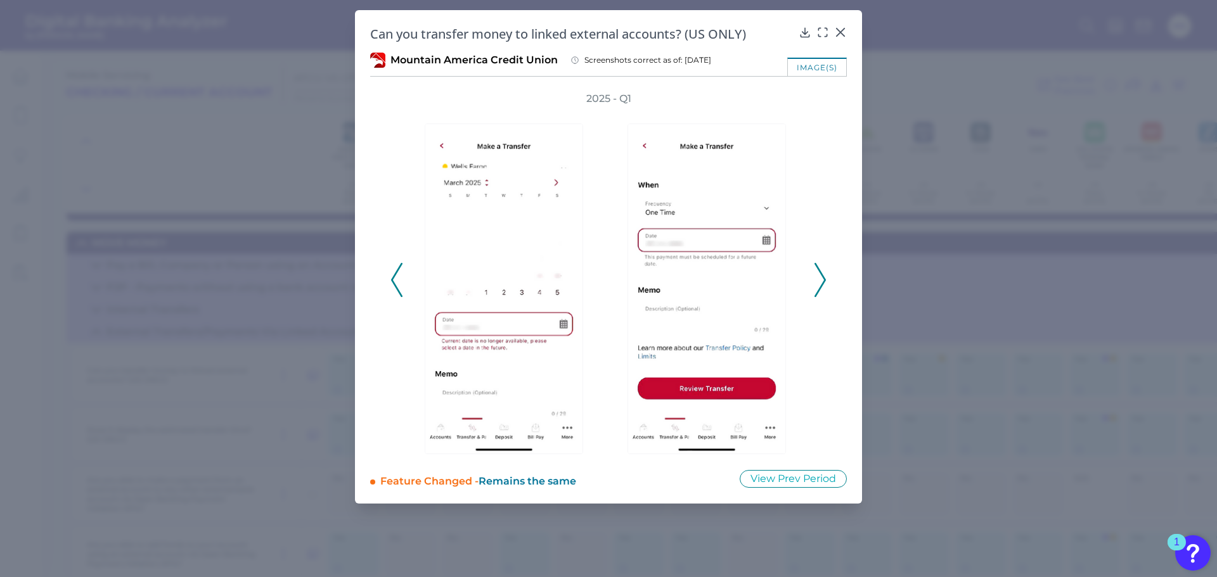
click at [821, 275] on icon at bounding box center [819, 280] width 11 height 34
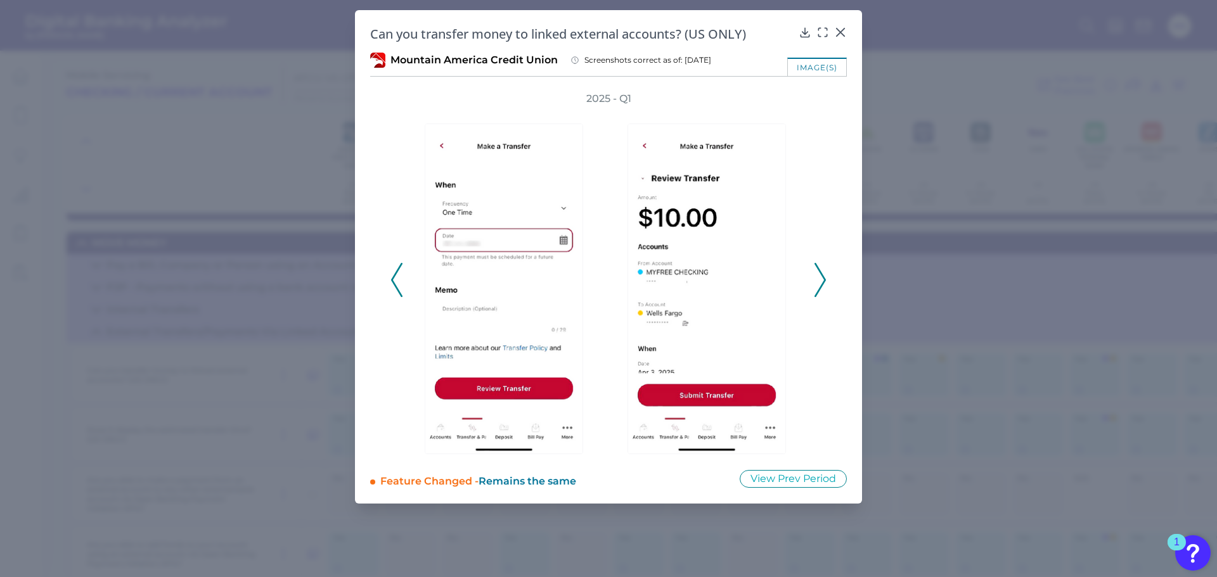
click at [821, 275] on icon at bounding box center [819, 280] width 11 height 34
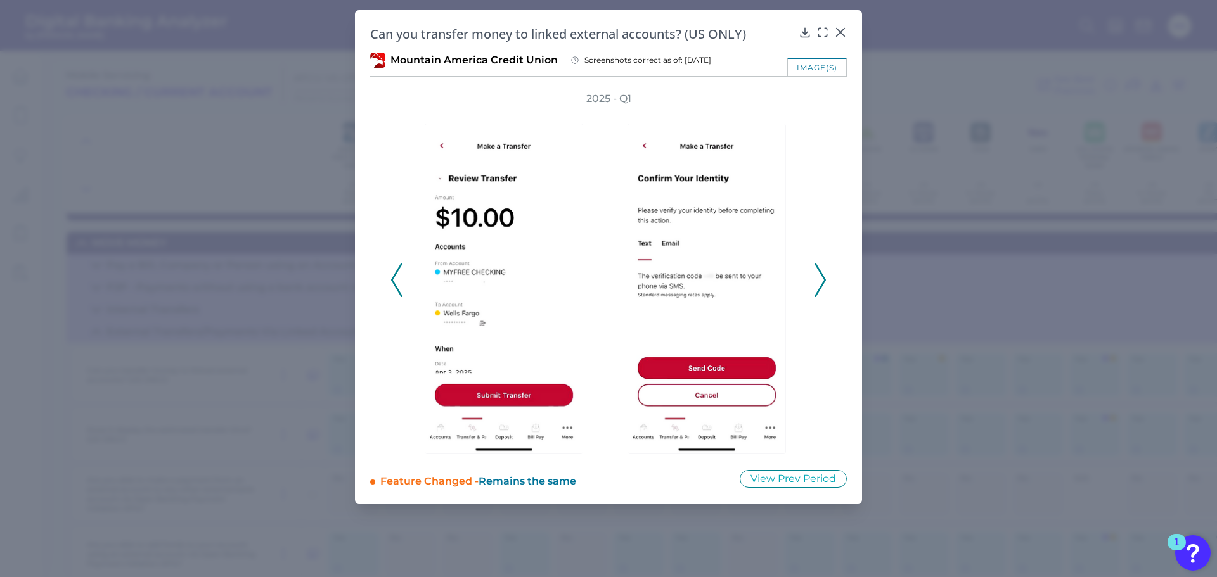
click at [816, 274] on icon at bounding box center [819, 280] width 11 height 34
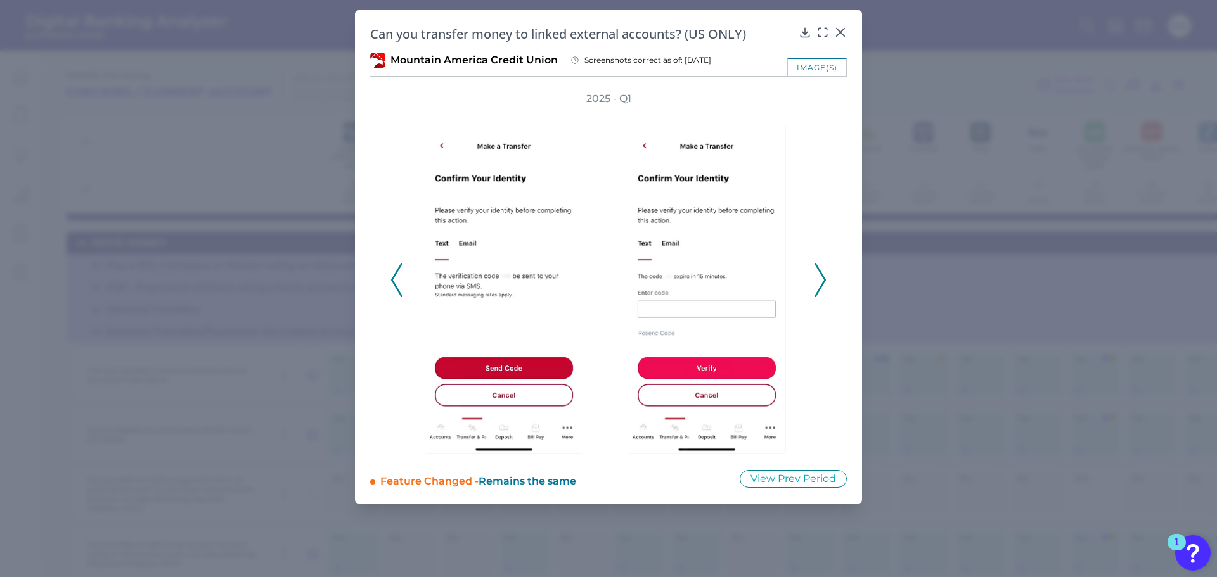
click at [816, 274] on icon at bounding box center [819, 280] width 11 height 34
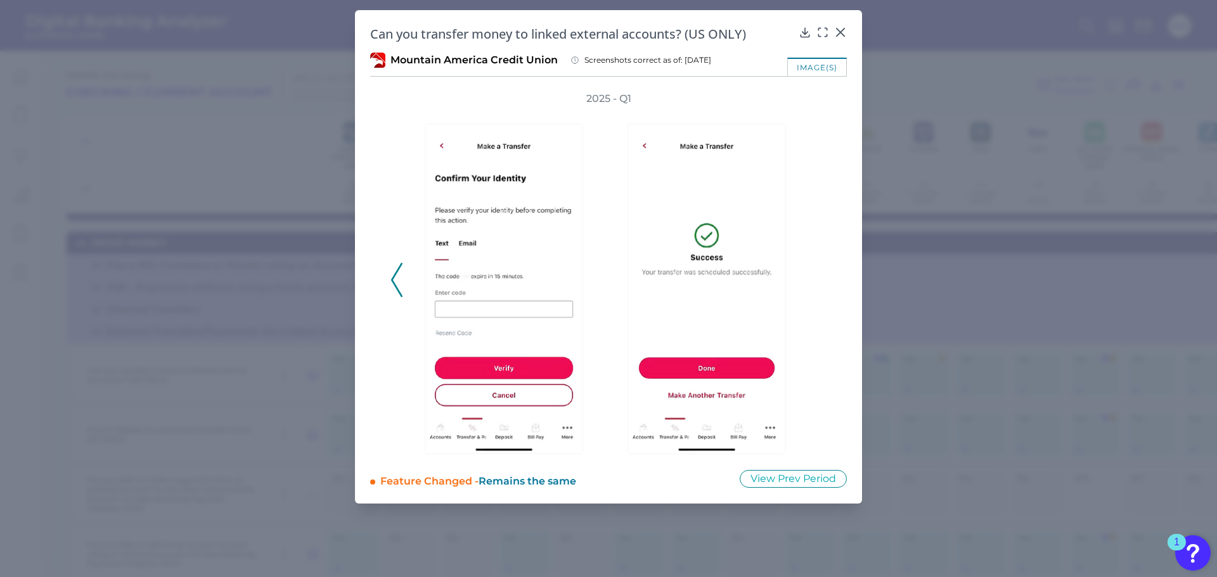
click at [816, 274] on div "2025 - Q1" at bounding box center [608, 273] width 436 height 362
click at [844, 31] on icon at bounding box center [840, 32] width 13 height 13
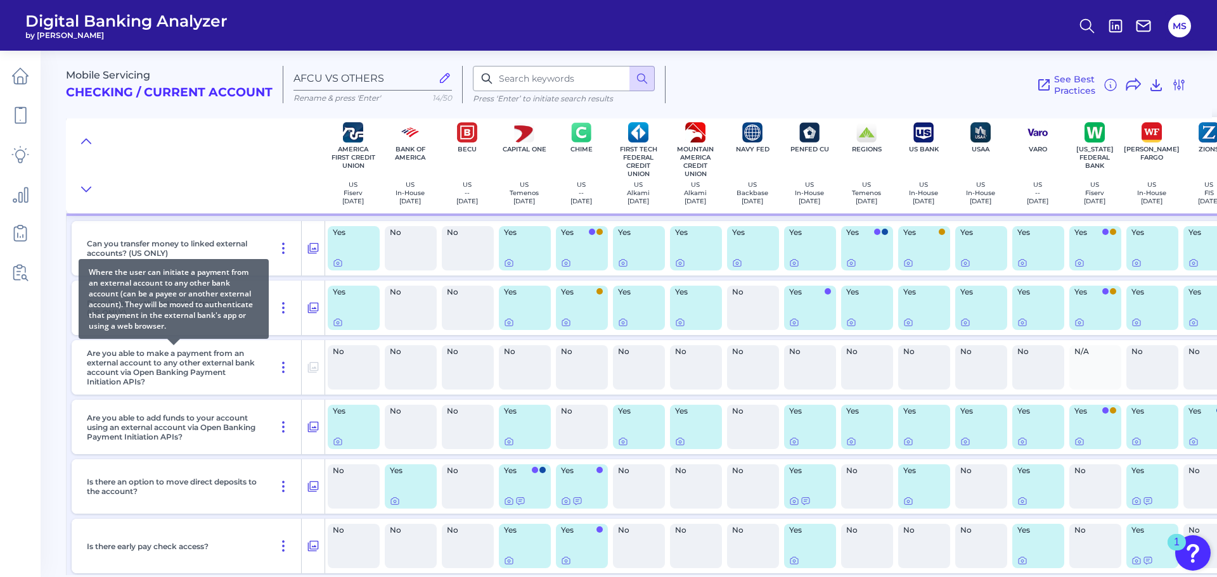
scroll to position [190, 0]
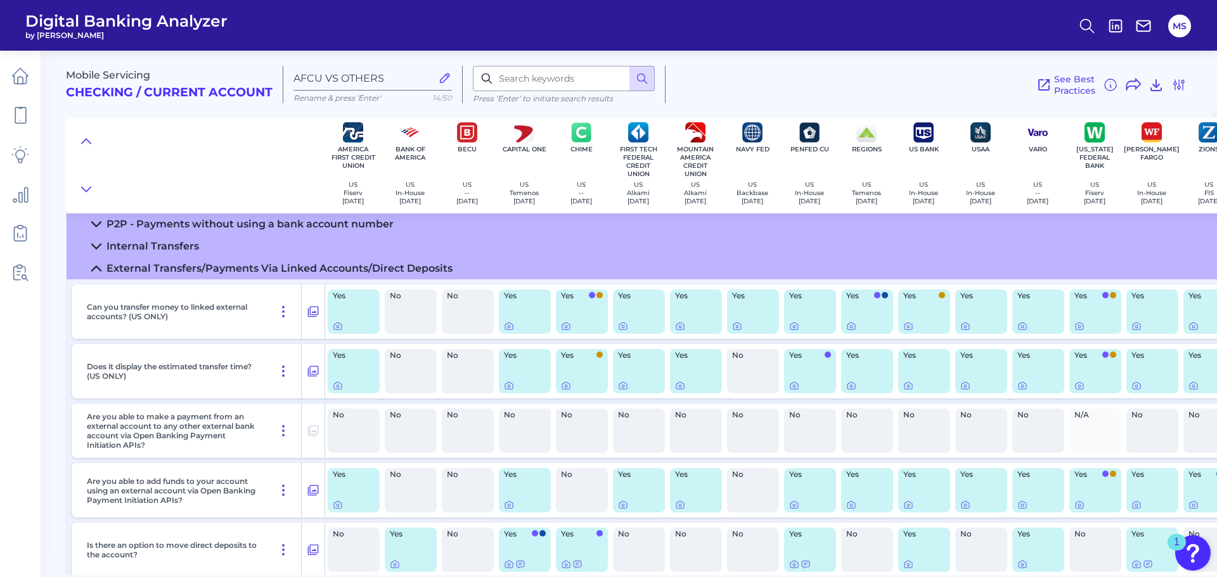
click at [707, 364] on div "Yes" at bounding box center [696, 371] width 52 height 44
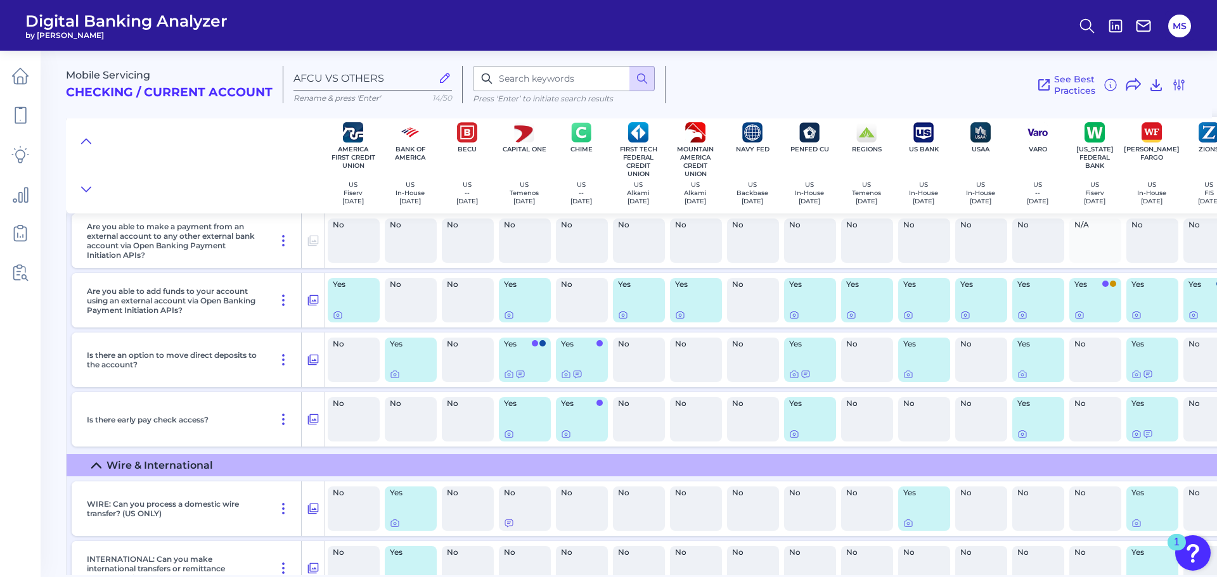
scroll to position [317, 0]
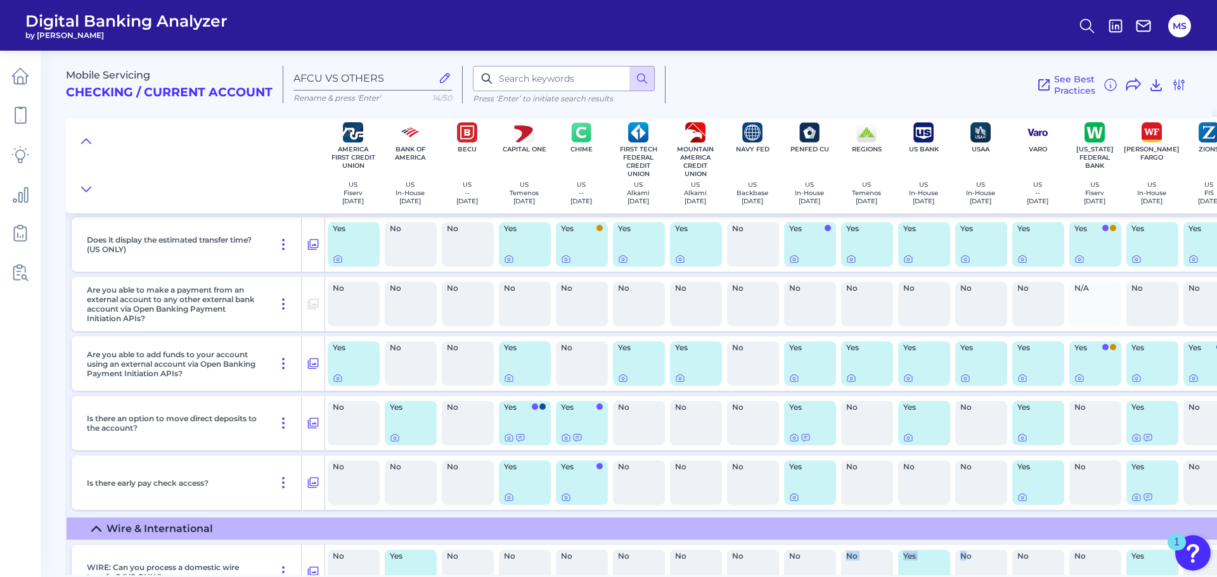
drag, startPoint x: 835, startPoint y: 577, endPoint x: 963, endPoint y: 578, distance: 128.6
click at [963, 577] on html "Digital Banking Analyzer by Curinos MS Mobile Servicing Checking / Current Acco…" at bounding box center [608, 288] width 1217 height 577
click at [679, 383] on icon at bounding box center [680, 378] width 10 height 10
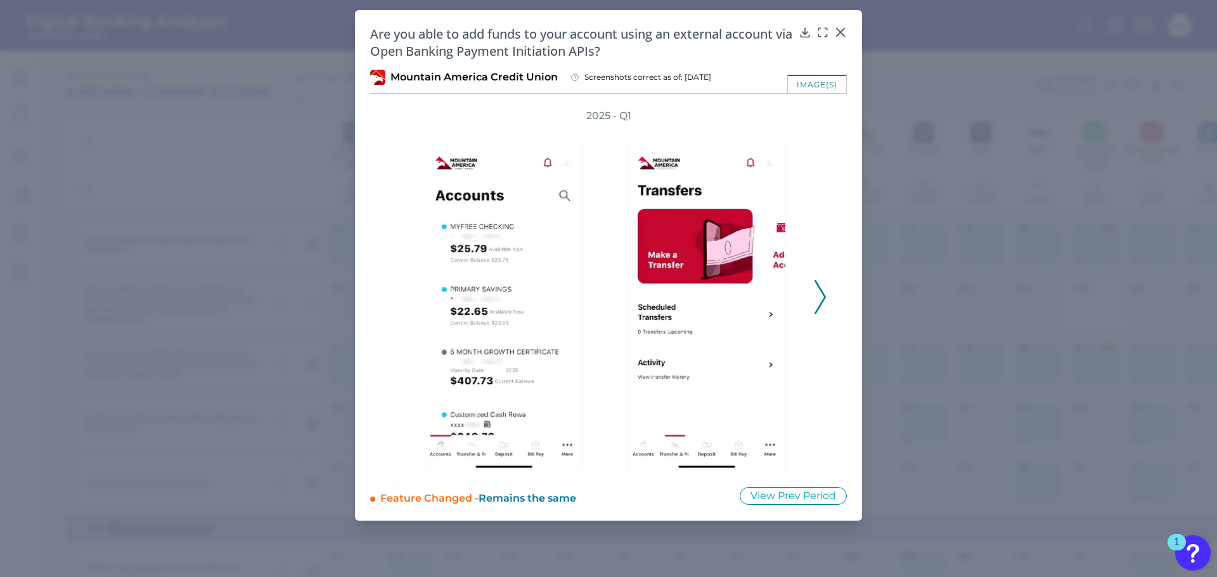
click at [807, 289] on div at bounding box center [709, 297] width 203 height 349
click at [821, 293] on icon at bounding box center [819, 297] width 11 height 34
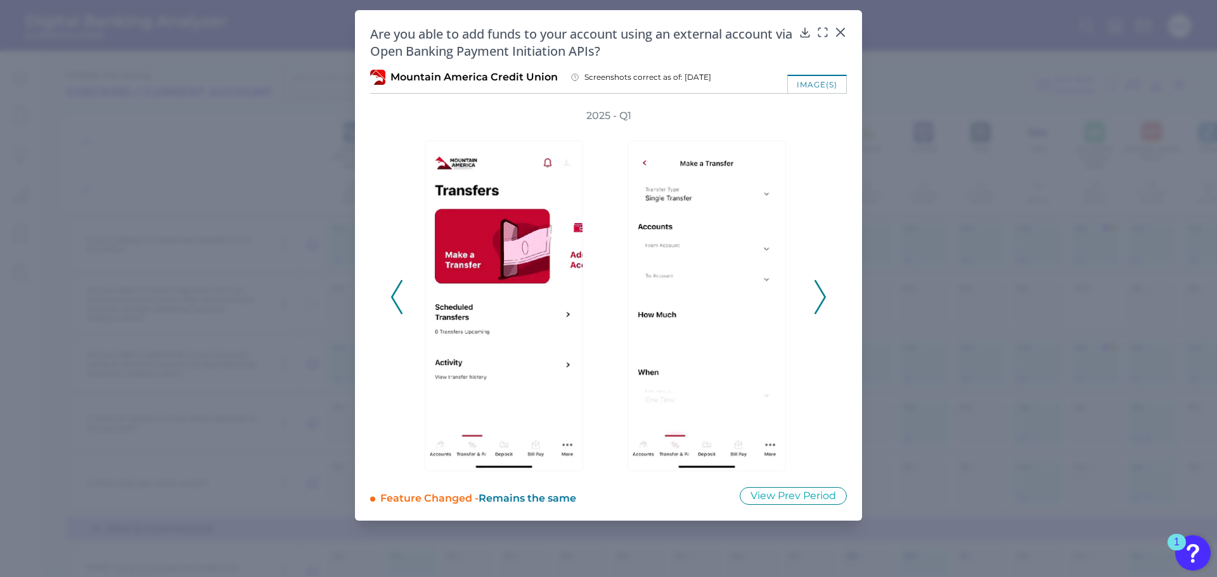
click at [821, 293] on icon at bounding box center [819, 297] width 11 height 34
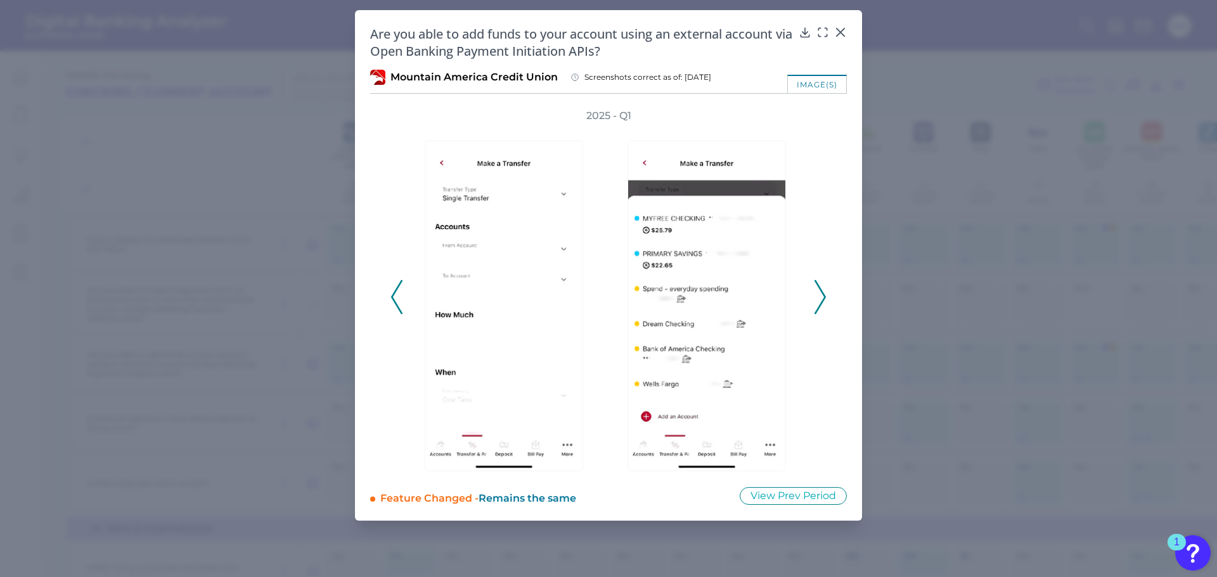
click at [821, 293] on icon at bounding box center [819, 297] width 11 height 34
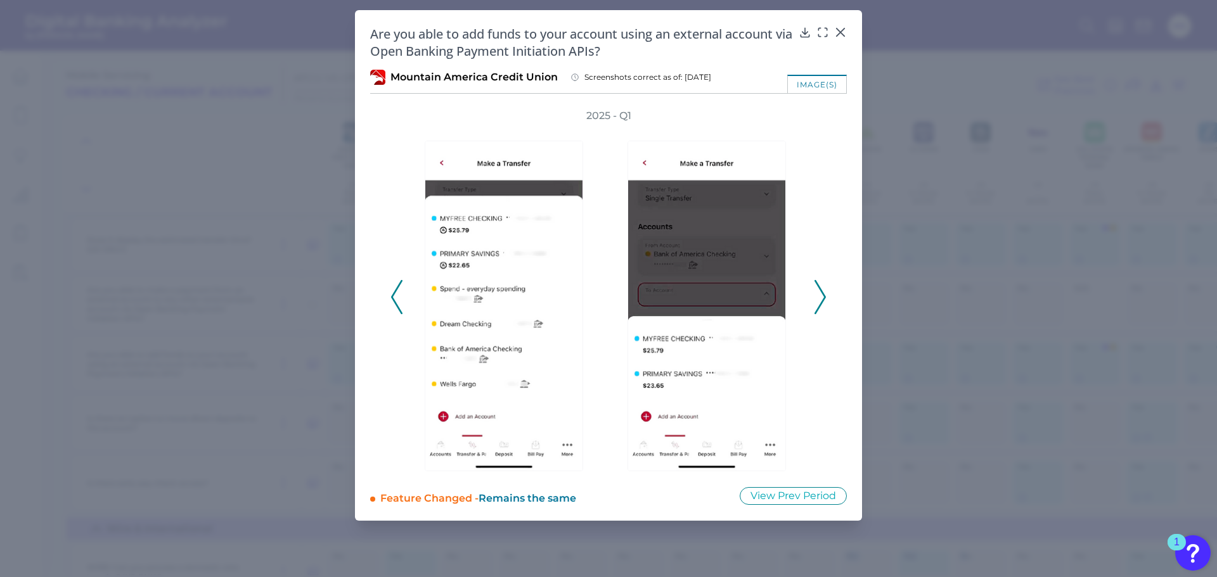
click at [821, 293] on icon at bounding box center [819, 297] width 11 height 34
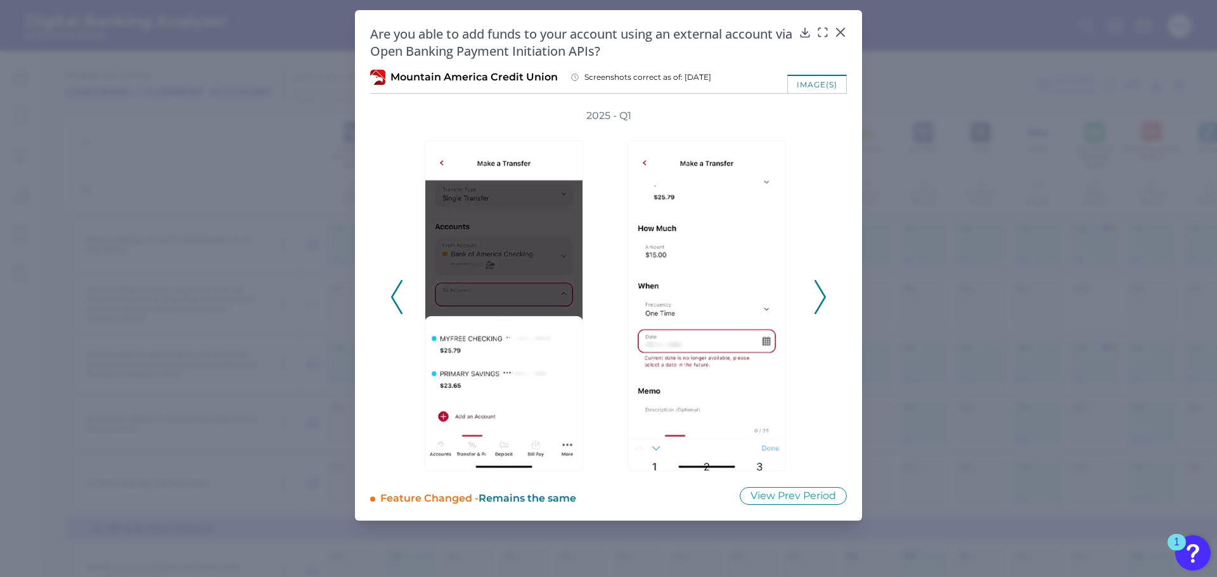
click at [821, 293] on icon at bounding box center [819, 297] width 11 height 34
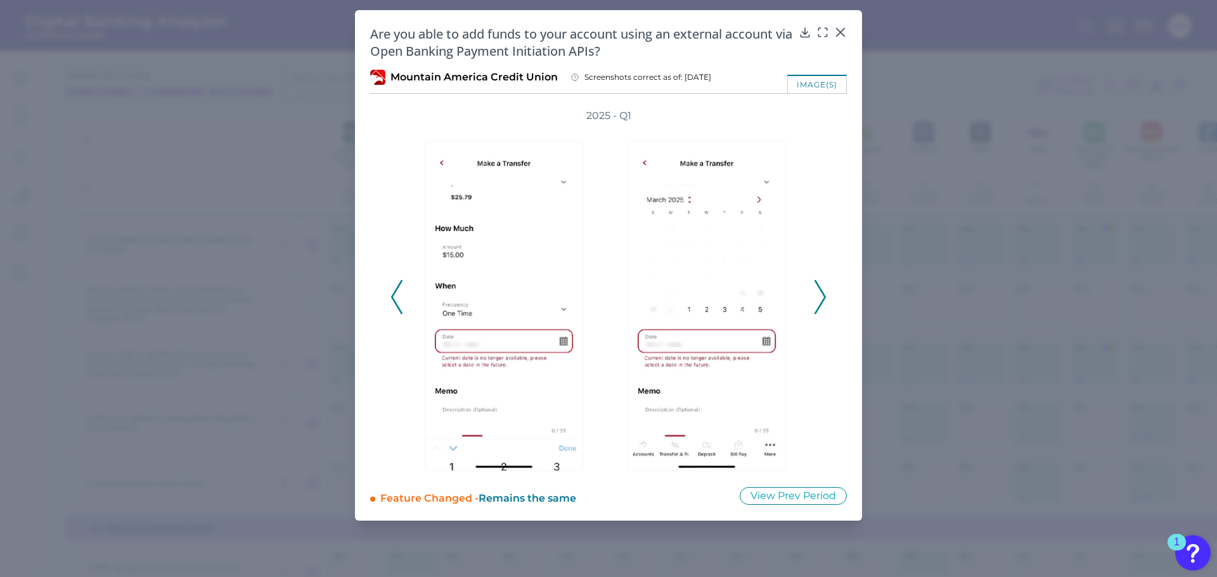
click at [821, 293] on icon at bounding box center [819, 297] width 11 height 34
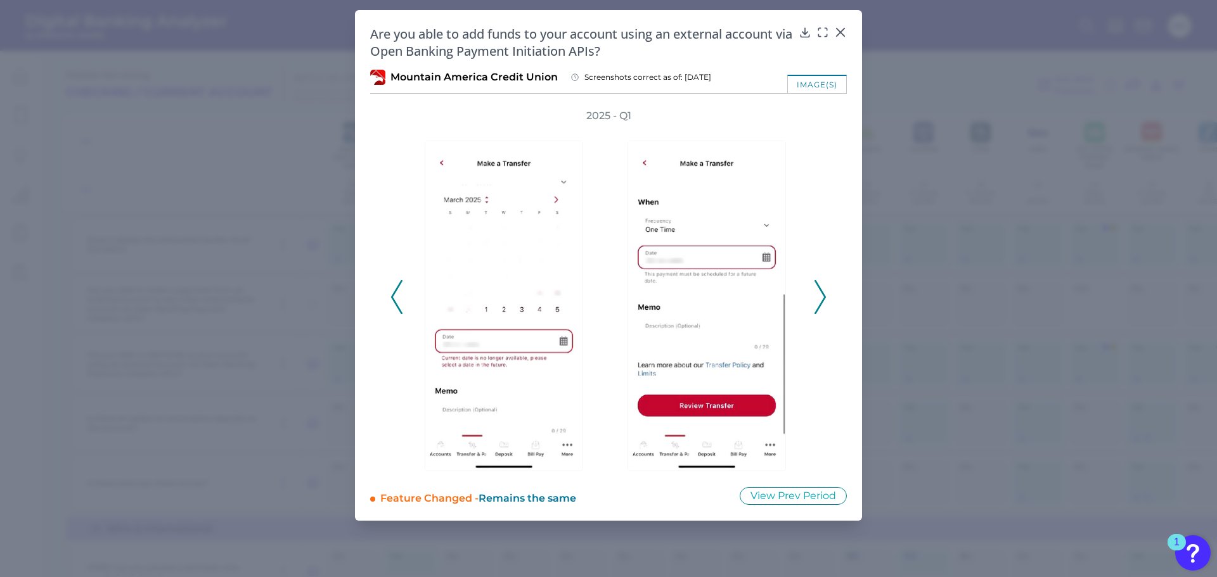
click at [821, 293] on icon at bounding box center [819, 297] width 11 height 34
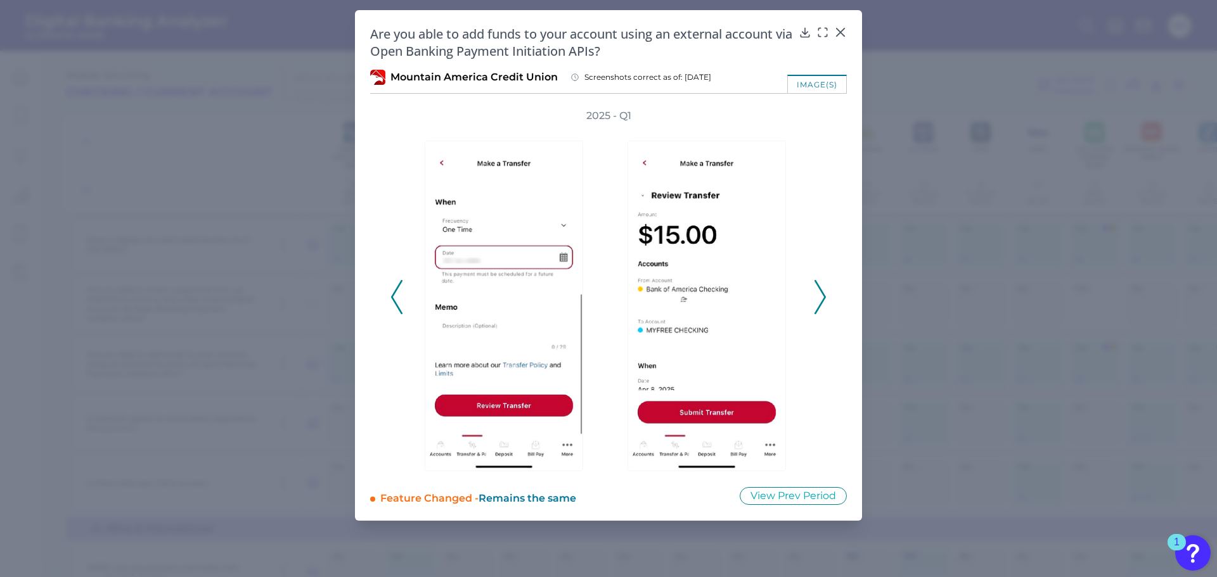
click at [821, 293] on icon at bounding box center [819, 297] width 11 height 34
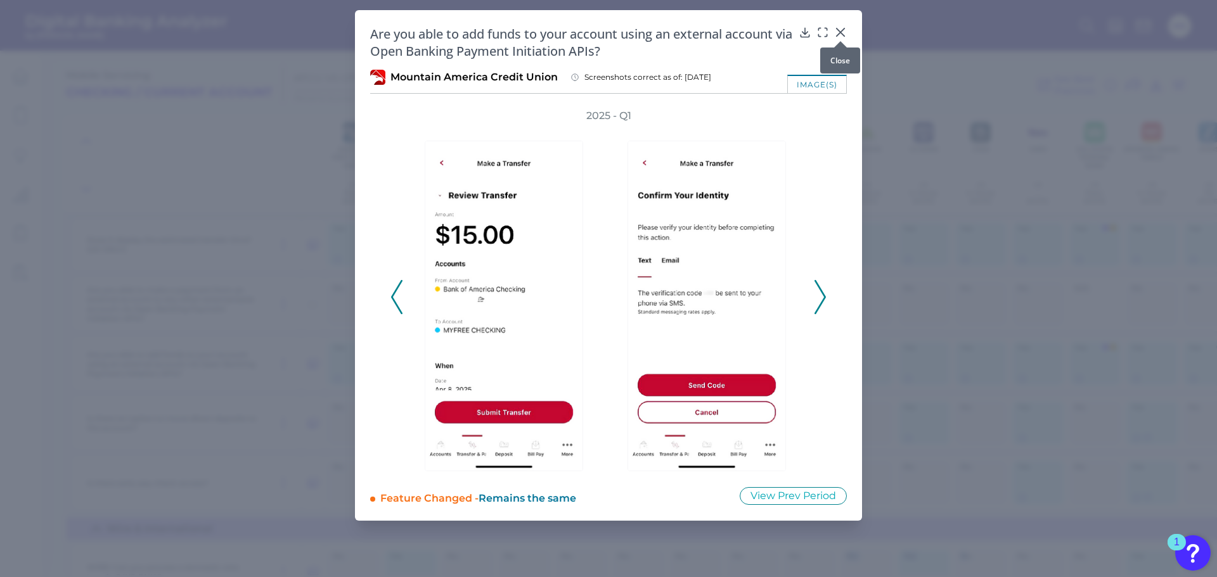
click at [841, 31] on icon at bounding box center [840, 33] width 8 height 8
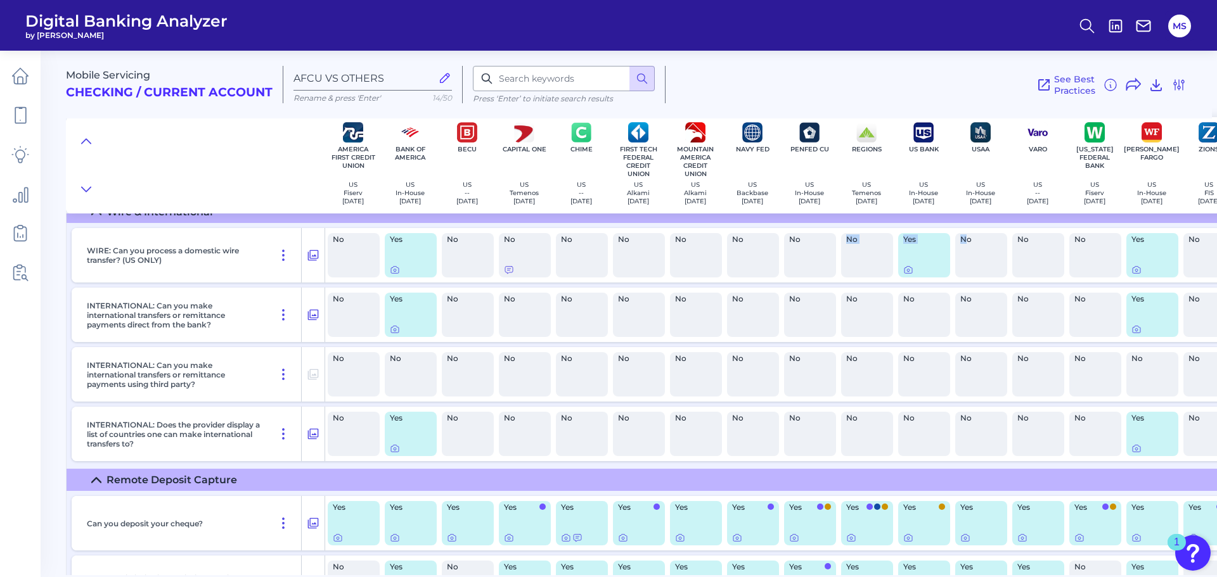
scroll to position [570, 0]
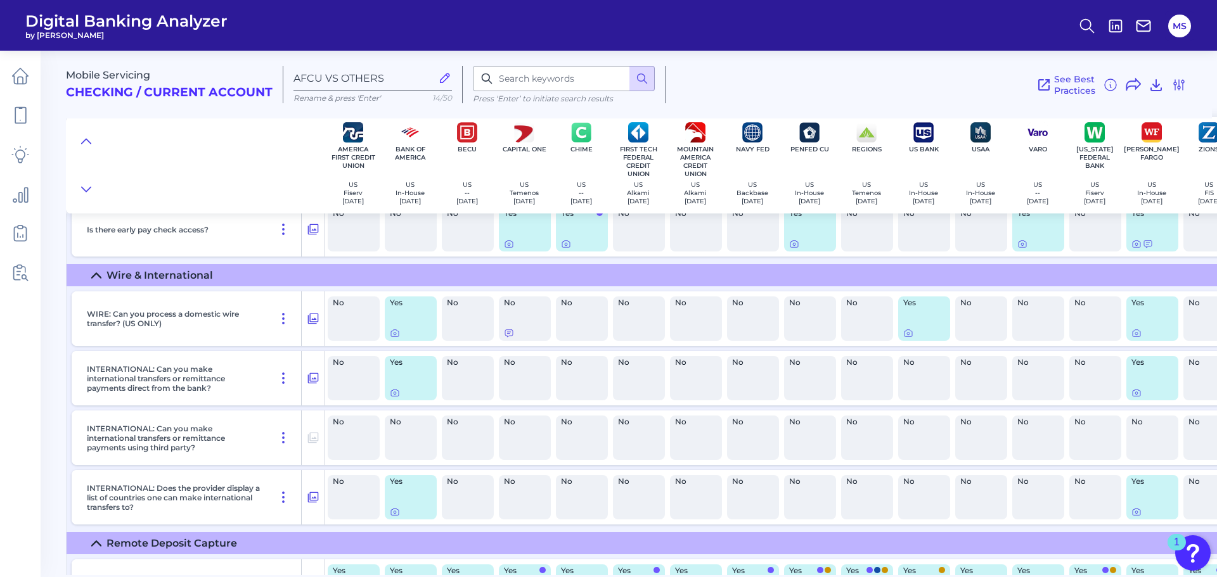
click at [94, 278] on icon at bounding box center [96, 276] width 10 height 10
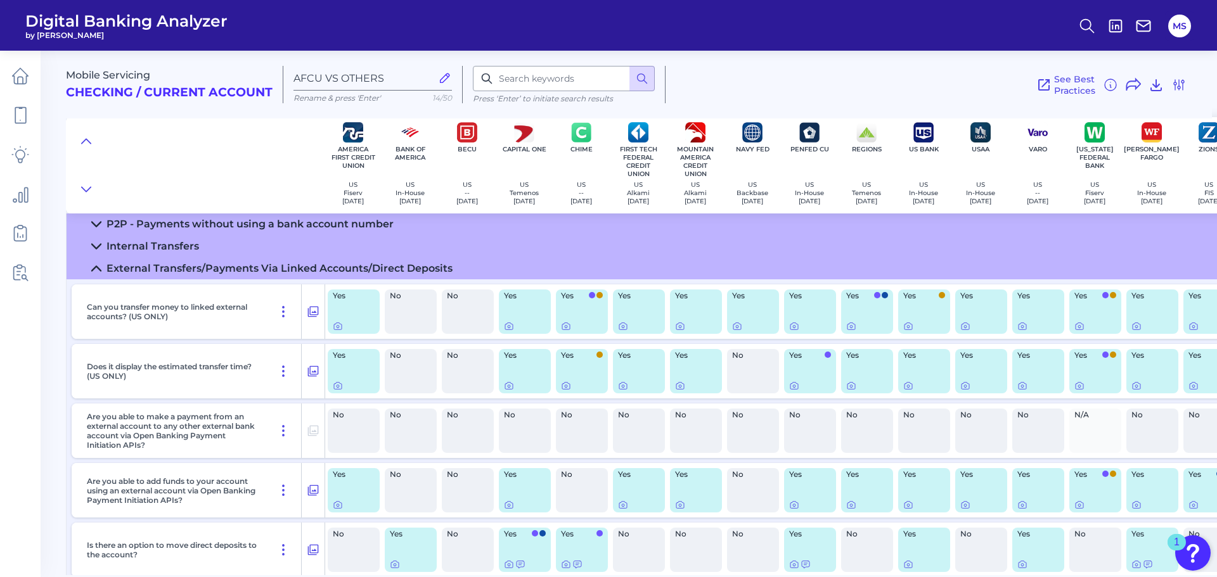
scroll to position [127, 0]
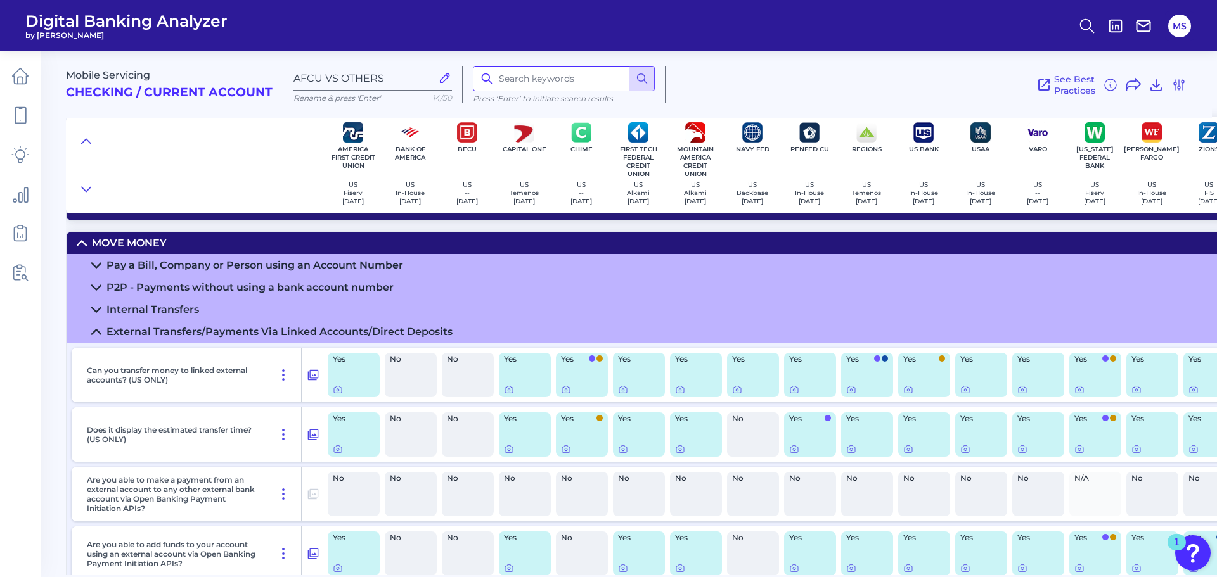
click at [525, 80] on input at bounding box center [564, 78] width 182 height 25
type input "dispute"
click at [639, 74] on icon at bounding box center [642, 78] width 13 height 13
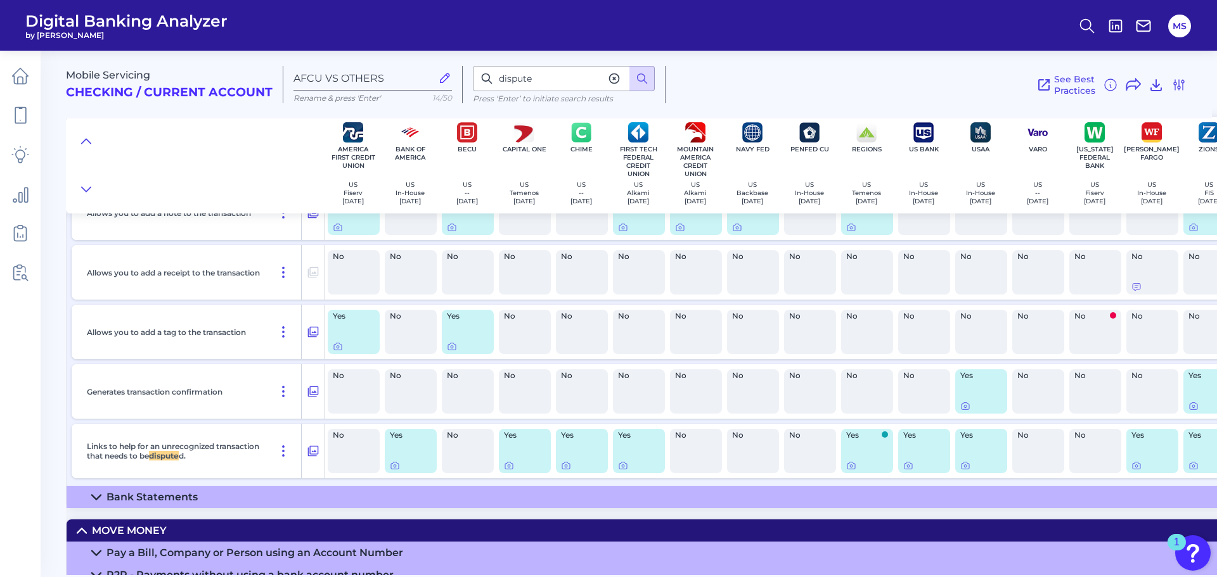
scroll to position [762, 0]
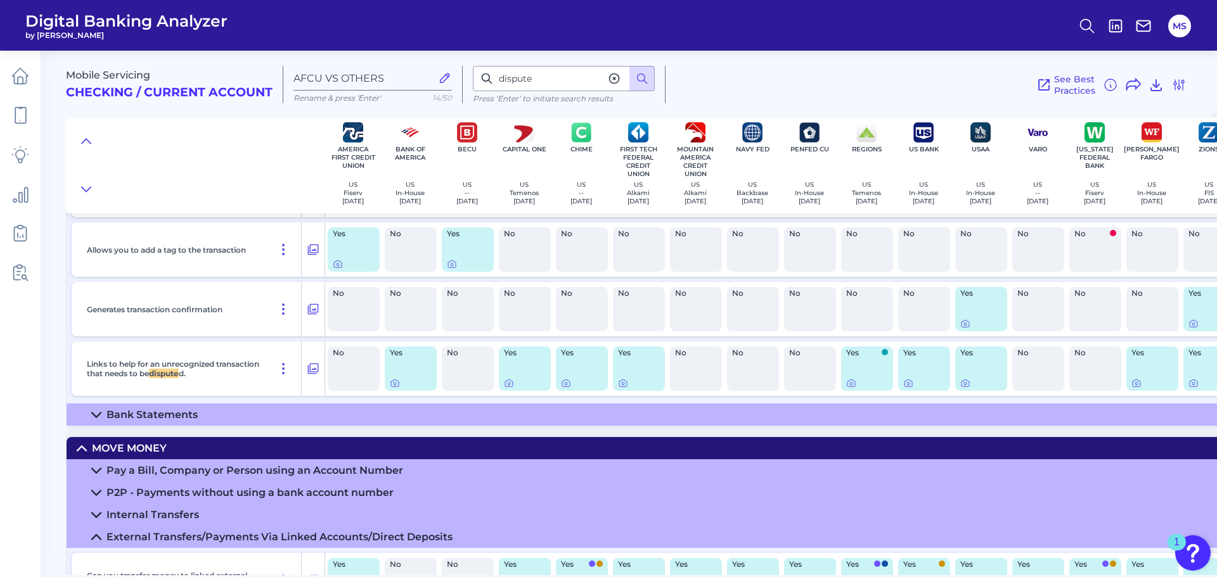
click at [689, 378] on div "No" at bounding box center [696, 369] width 52 height 44
click at [926, 368] on div "Yes" at bounding box center [924, 369] width 52 height 44
click at [908, 380] on div at bounding box center [908, 375] width 13 height 13
click at [907, 383] on icon at bounding box center [908, 383] width 10 height 10
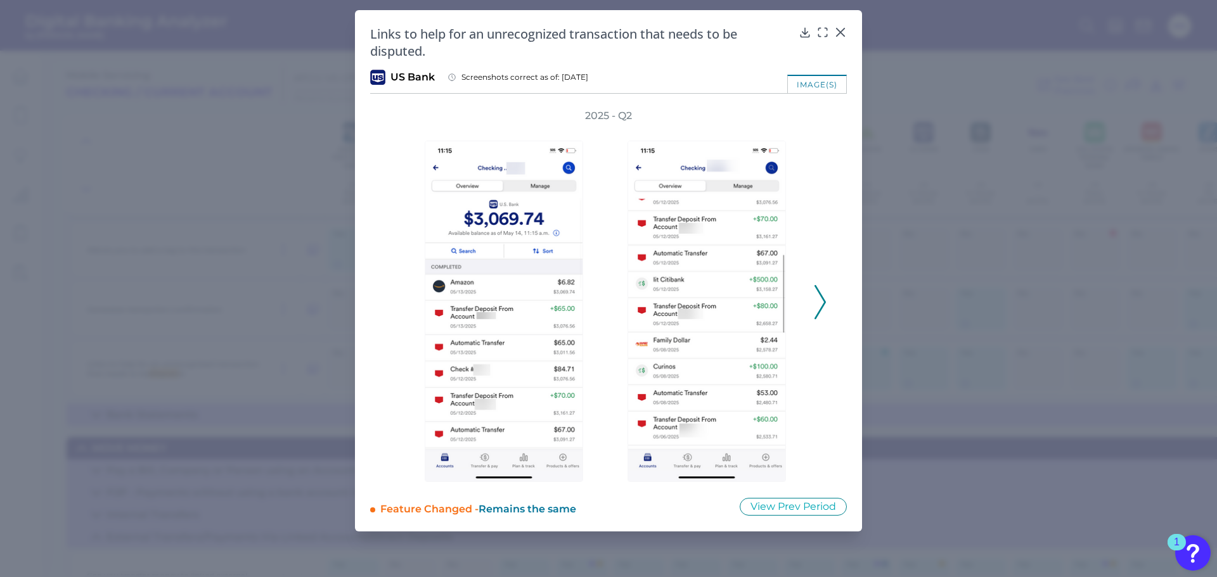
click at [819, 294] on icon at bounding box center [819, 302] width 11 height 34
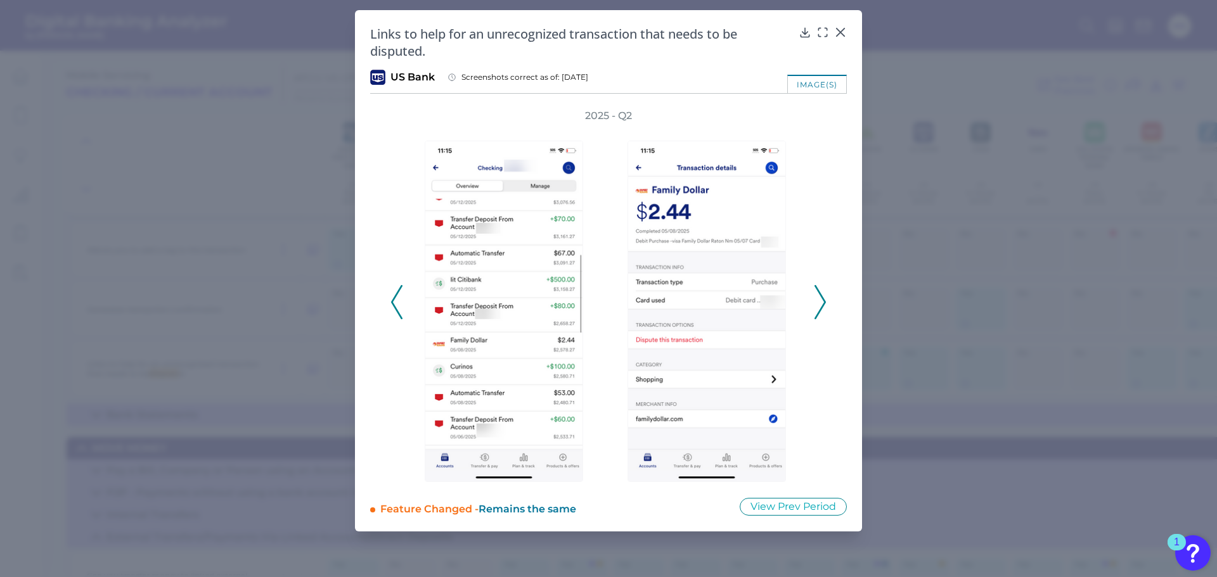
click at [819, 294] on icon at bounding box center [819, 302] width 11 height 34
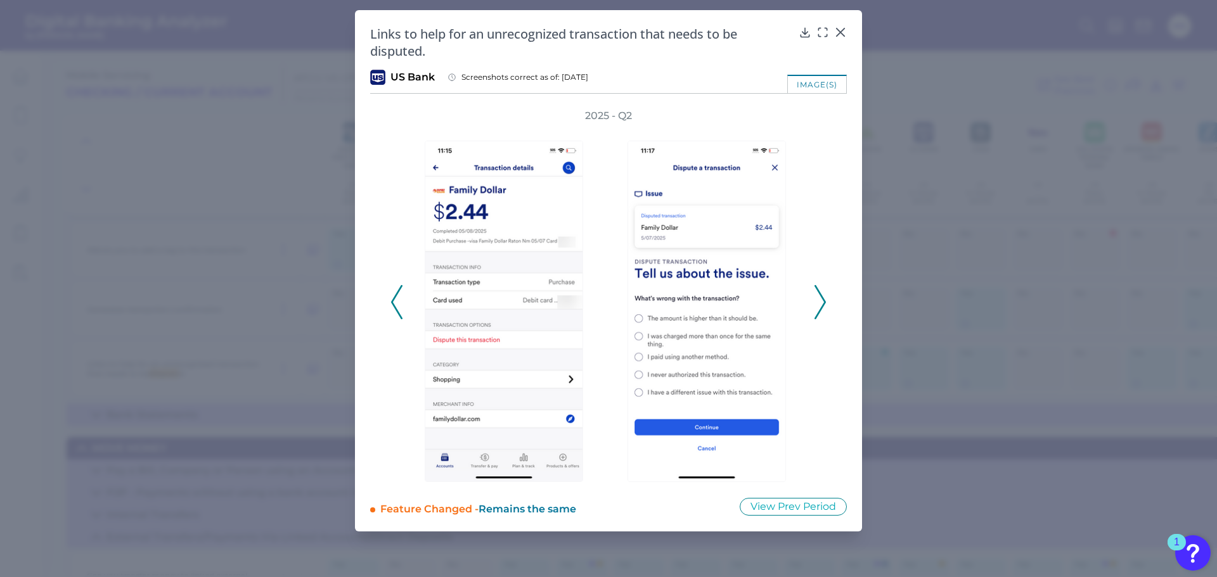
click at [396, 296] on polyline at bounding box center [397, 302] width 10 height 32
